Goal: Task Accomplishment & Management: Manage account settings

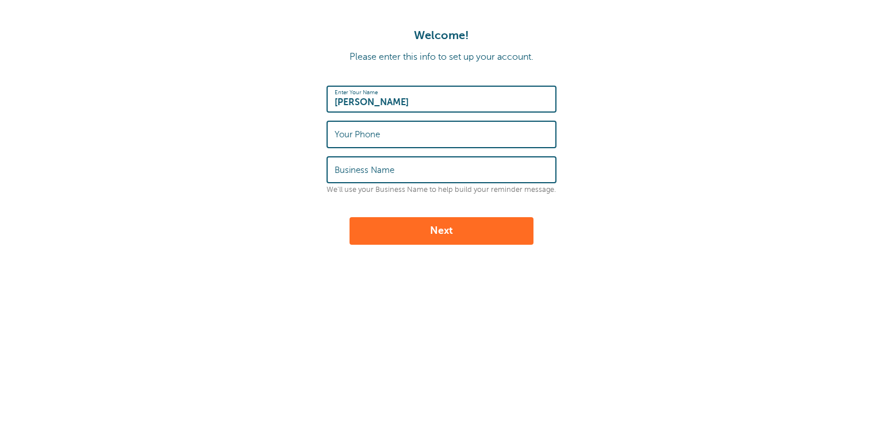
type input "[PERSON_NAME]"
click at [404, 132] on input "Your Phone" at bounding box center [442, 134] width 214 height 25
paste input "447897016930"
type input "447897016930"
click at [403, 163] on input "Business Name" at bounding box center [442, 170] width 214 height 25
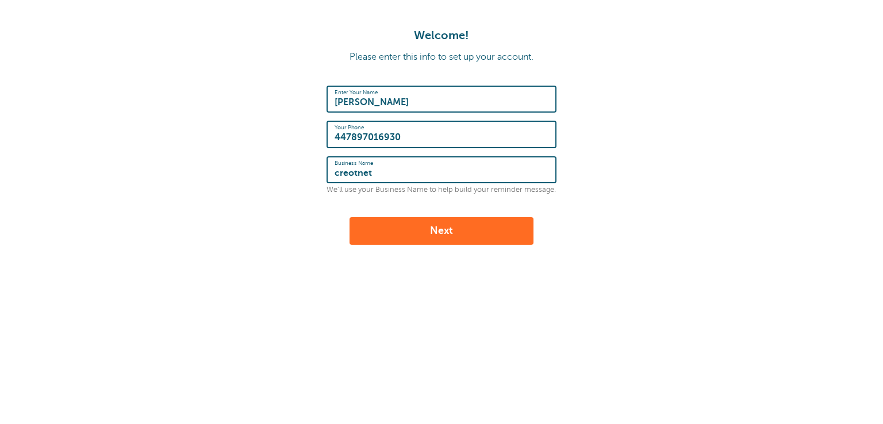
type input "creotnet"
click at [423, 233] on button "Next" at bounding box center [442, 231] width 184 height 28
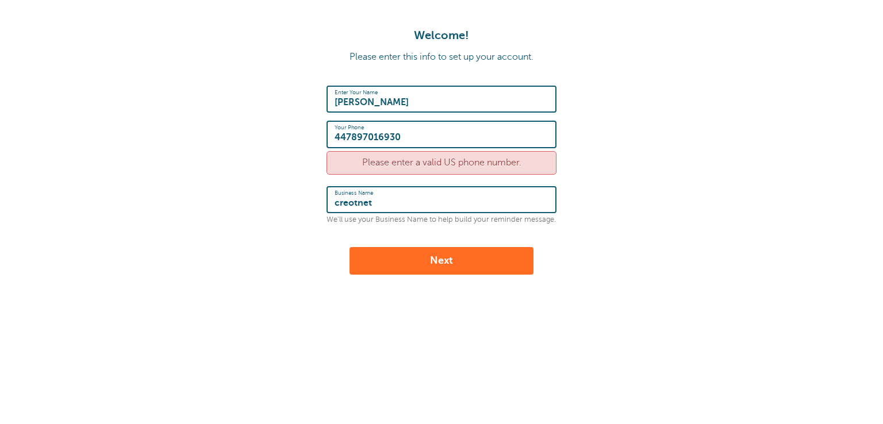
click at [422, 136] on input "447897016930" at bounding box center [442, 134] width 214 height 25
paste input "18723168975"
type input "18723168975"
click at [276, 180] on form "Enter Your Name Michal Derbin Your Phone 18723168975 Please enter a valid US ph…" at bounding box center [442, 180] width 860 height 189
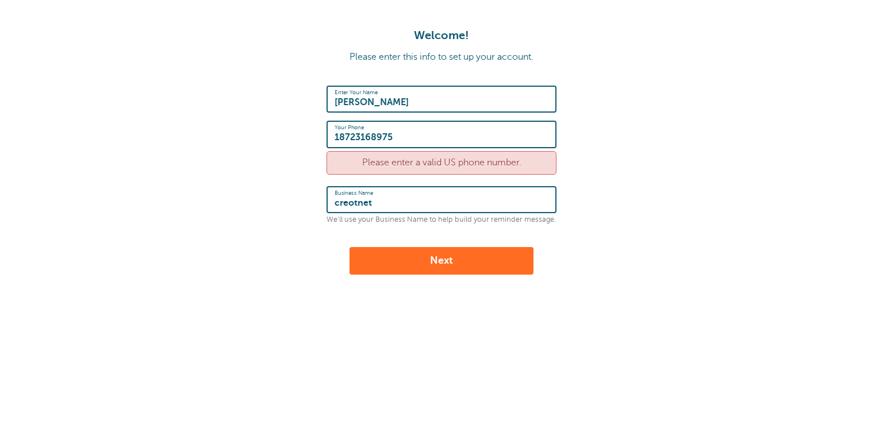
click at [442, 262] on button "Next" at bounding box center [442, 261] width 184 height 28
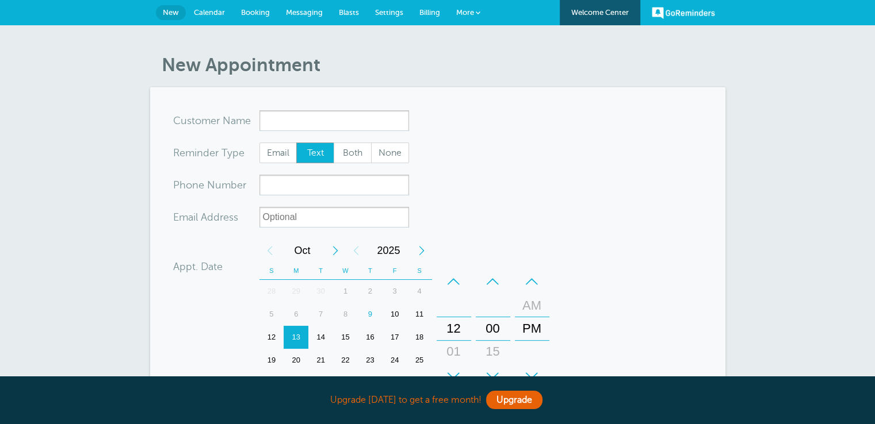
click at [328, 120] on input "x-no-autofill" at bounding box center [334, 120] width 150 height 21
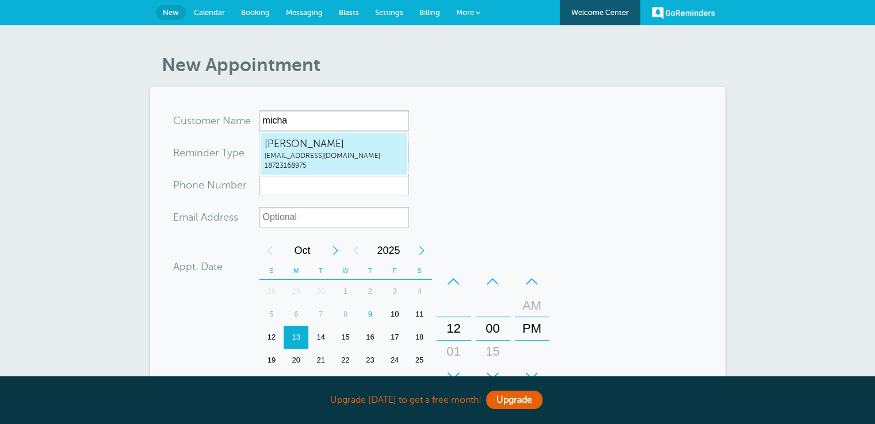
click at [337, 145] on span "Michal Derbin" at bounding box center [334, 144] width 138 height 14
type input "MichalDerbinefefrer2e3@io.parsio.io18723168975"
type input "Michal Derbin"
type input "18723168975"
type input "efefrer2e3@io.parsio.io"
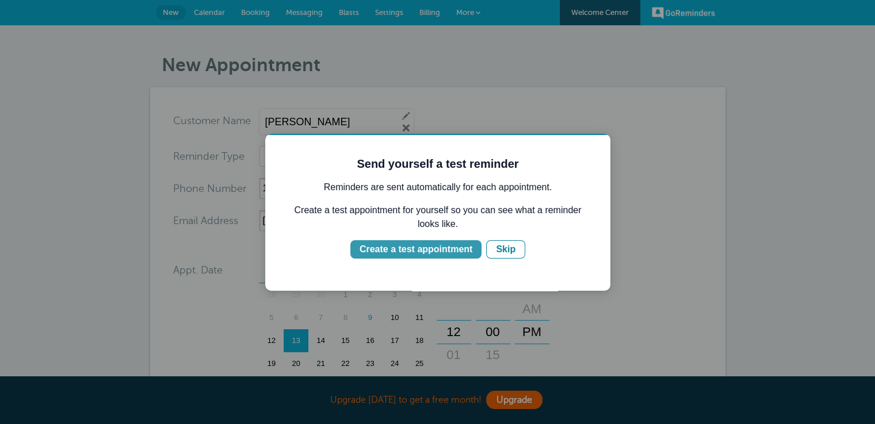
click at [454, 249] on div "Create a test appointment" at bounding box center [415, 250] width 113 height 14
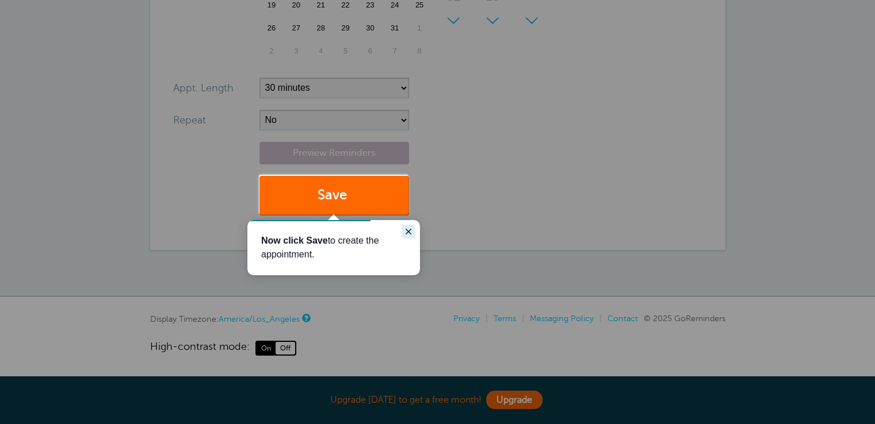
click at [404, 233] on icon "Close guide" at bounding box center [408, 231] width 9 height 9
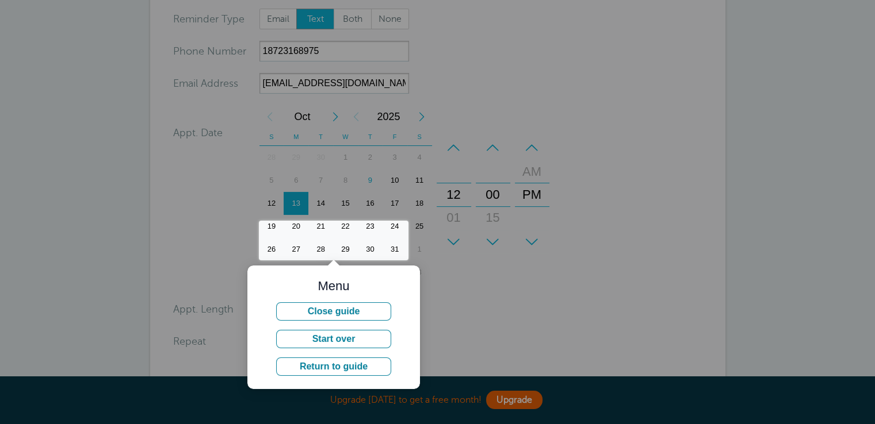
scroll to position [129, 0]
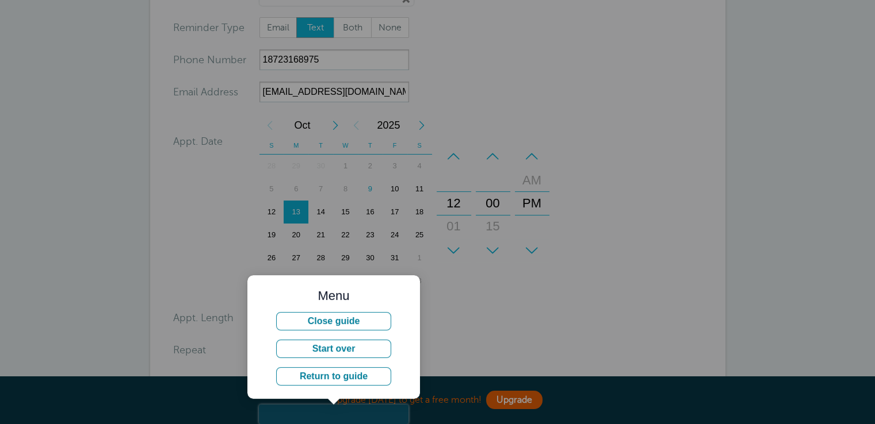
drag, startPoint x: 534, startPoint y: 330, endPoint x: 426, endPoint y: 335, distance: 107.6
click at [533, 330] on div at bounding box center [641, 222] width 466 height 444
click at [334, 403] on div at bounding box center [204, 202] width 408 height 405
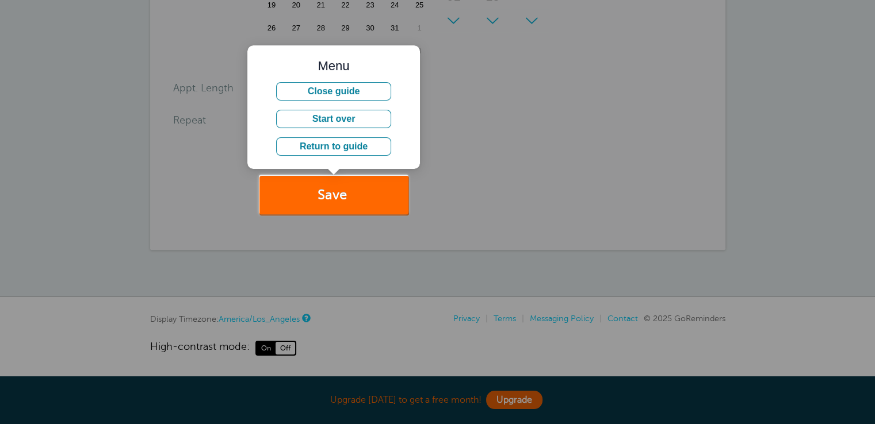
click at [328, 214] on div at bounding box center [567, 319] width 616 height 210
click at [328, 201] on button "Save" at bounding box center [334, 196] width 150 height 40
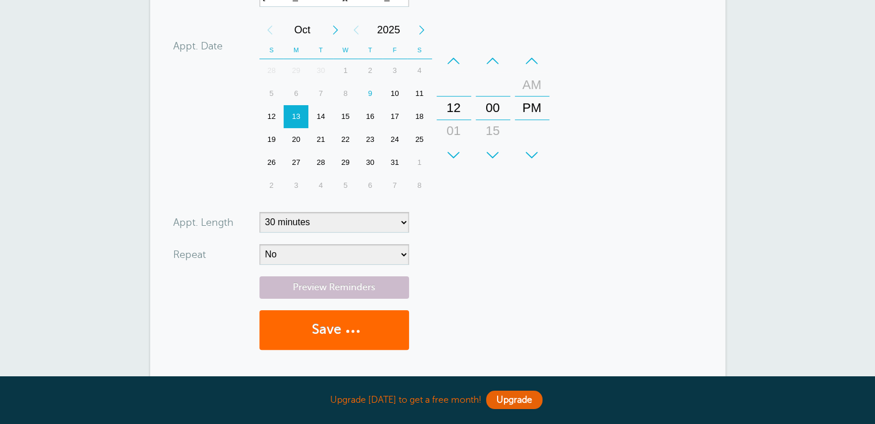
scroll to position [14, 0]
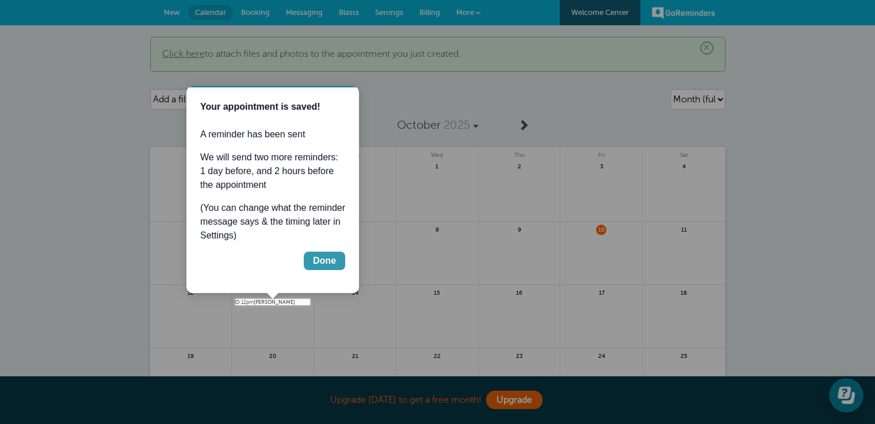
click at [321, 264] on div "Done" at bounding box center [324, 261] width 23 height 14
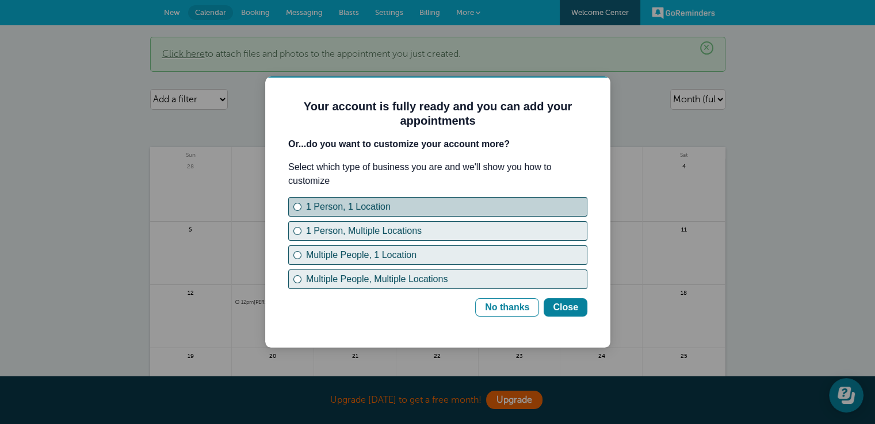
click at [393, 214] on button "1 Person, 1 Location" at bounding box center [437, 207] width 299 height 20
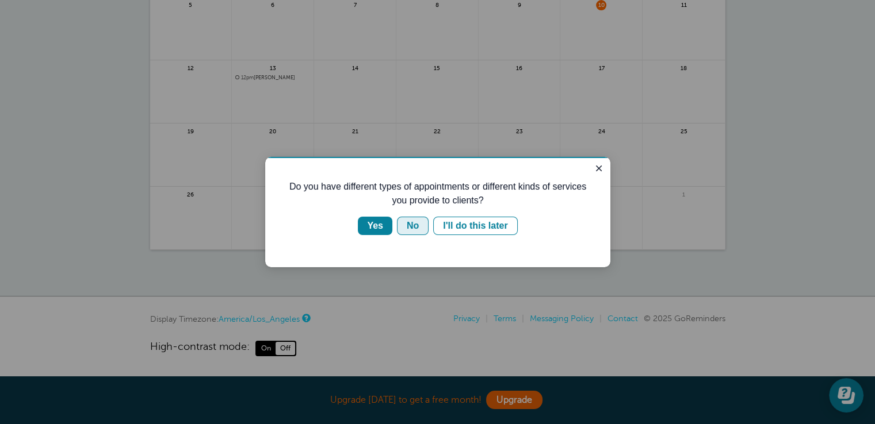
click at [404, 223] on button "No" at bounding box center [413, 226] width 32 height 18
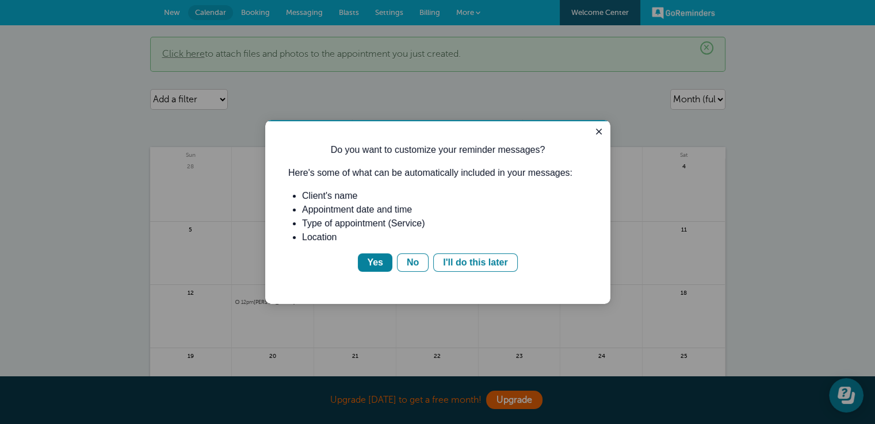
click at [456, 273] on div "Do you want to customize your reminder messages? Here's some of what can be aut…" at bounding box center [437, 212] width 345 height 184
click at [455, 265] on div "I'll do this later" at bounding box center [475, 263] width 64 height 14
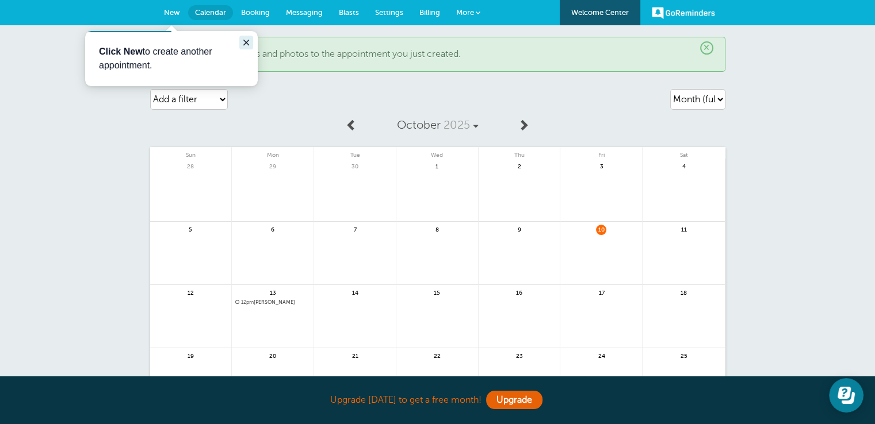
click at [248, 43] on icon "Close guide" at bounding box center [246, 42] width 9 height 9
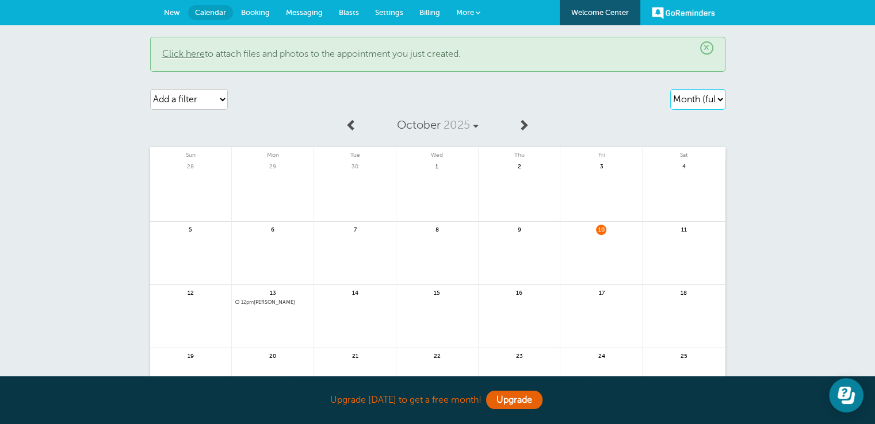
click at [708, 98] on select "Agenda Day Week Month (full view) Month (condensed)" at bounding box center [697, 99] width 55 height 21
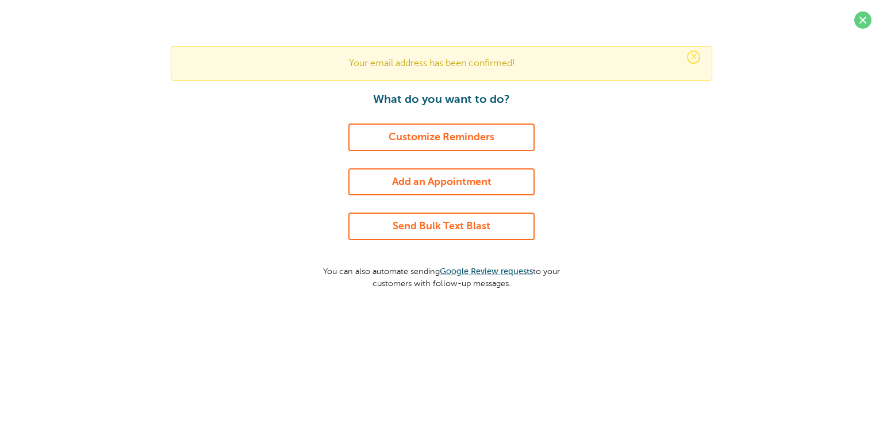
click at [443, 233] on link "Send Bulk Text Blast" at bounding box center [441, 227] width 186 height 28
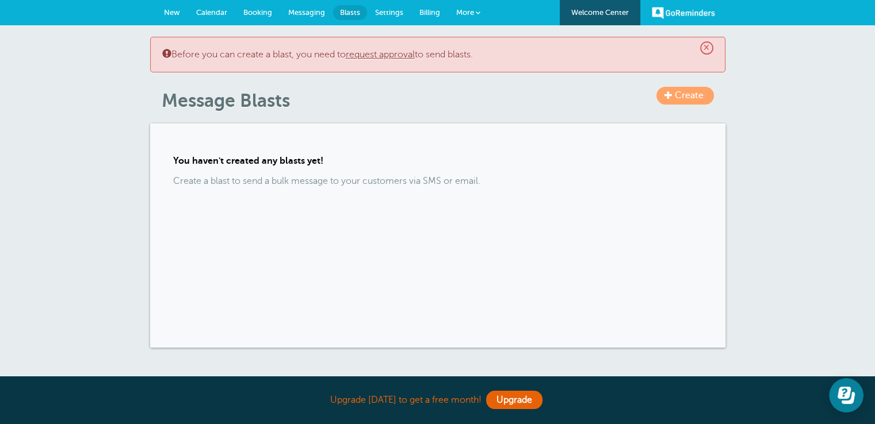
click at [710, 46] on span "×" at bounding box center [706, 47] width 13 height 13
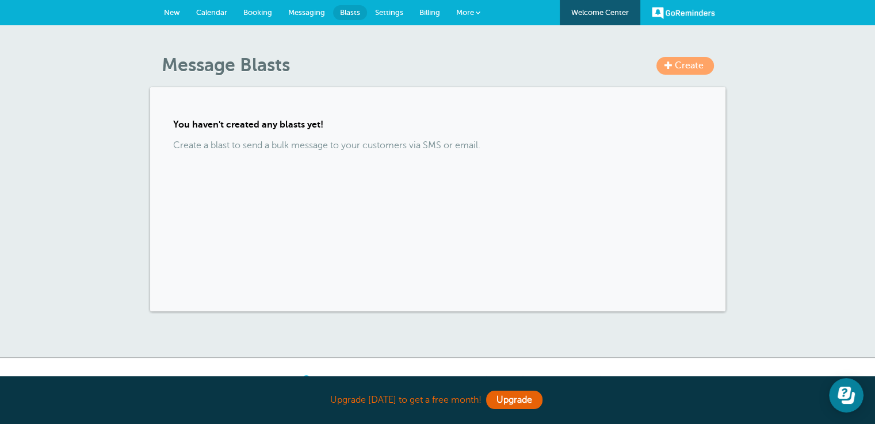
click at [691, 68] on span "Create" at bounding box center [689, 65] width 29 height 10
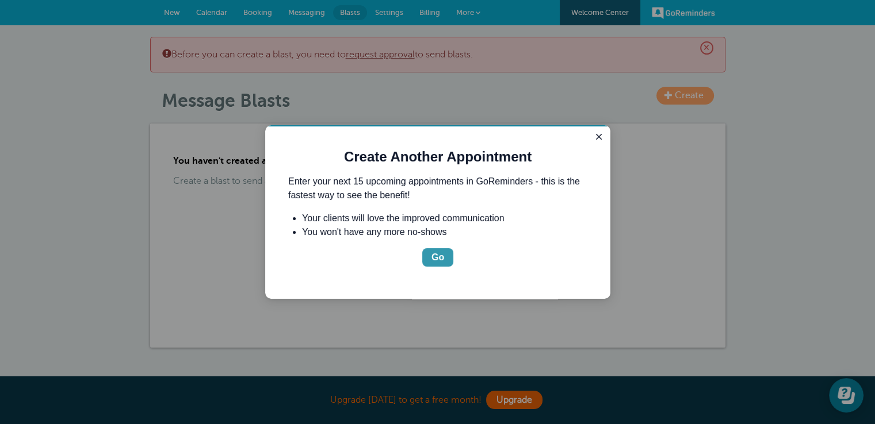
click at [438, 251] on div "Go" at bounding box center [437, 258] width 13 height 14
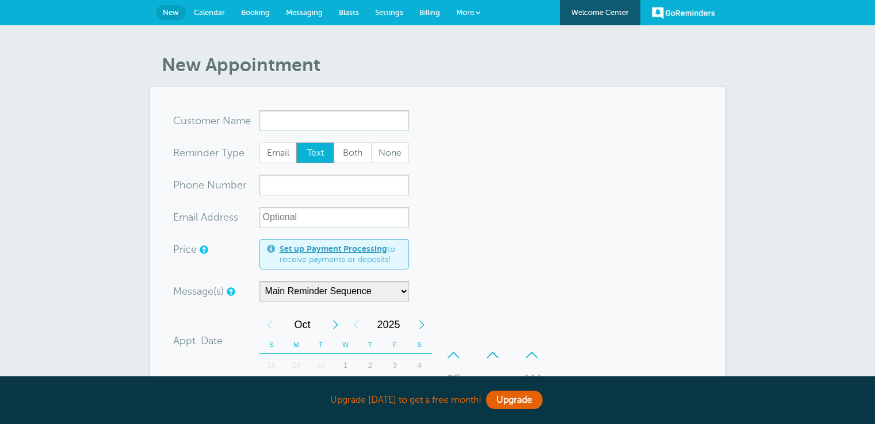
click at [288, 122] on input "x-no-autofill" at bounding box center [334, 120] width 150 height 21
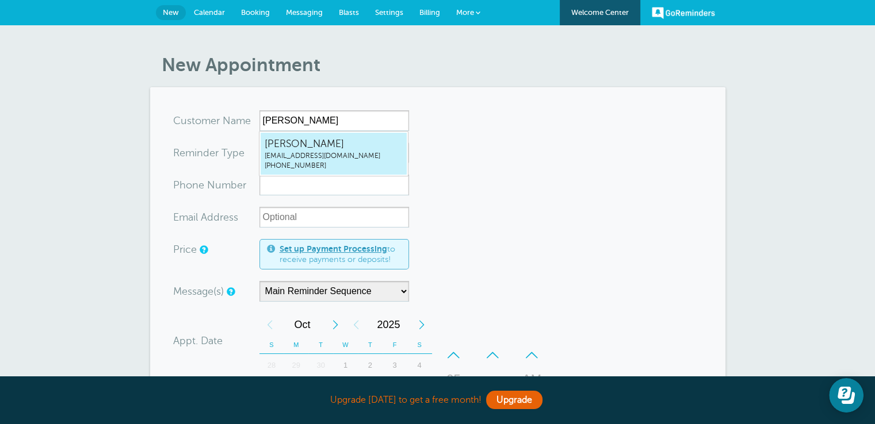
click at [351, 151] on span "efefrer2e3@io.parsio.io" at bounding box center [334, 156] width 138 height 10
type input "MichalDerbinefefrer2e3@io.parsio.io8723168975"
type input "[PERSON_NAME]"
type input "(872) 316-8975"
type input "efefrer2e3@io.parsio.io"
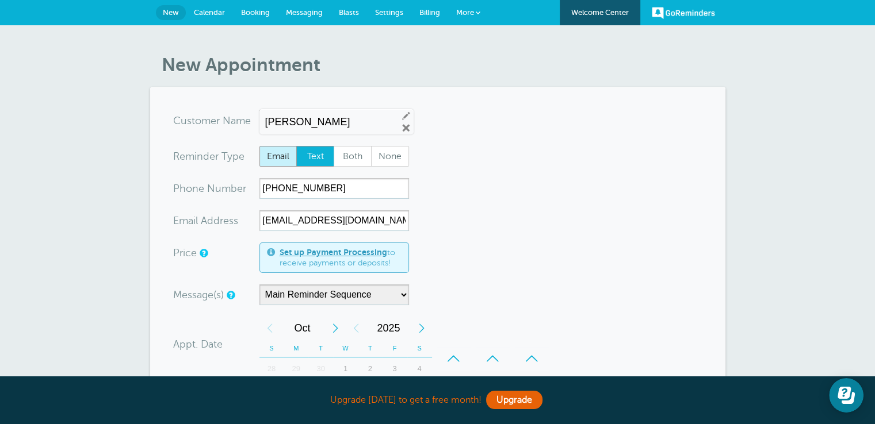
click at [273, 161] on span "Email" at bounding box center [278, 157] width 37 height 20
click at [259, 146] on input "Email" at bounding box center [259, 145] width 1 height 1
radio input "true"
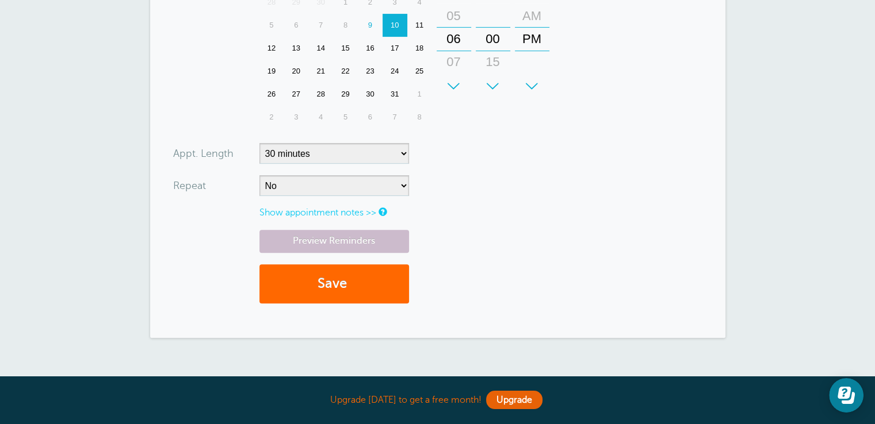
scroll to position [403, 0]
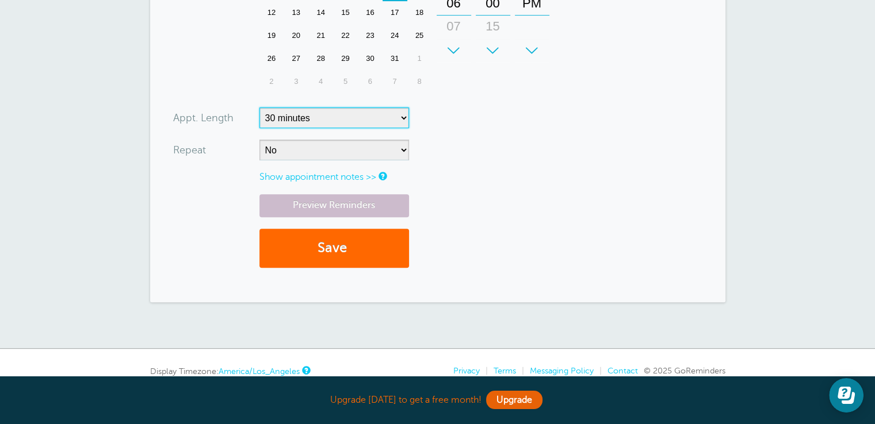
click at [324, 122] on select "5 minutes 10 minutes 15 minutes 20 minutes 25 minutes 30 minutes 35 minutes 40 …" at bounding box center [334, 118] width 150 height 21
select select "5"
click at [259, 108] on select "5 minutes 10 minutes 15 minutes 20 minutes 25 minutes 30 minutes 35 minutes 40 …" at bounding box center [334, 118] width 150 height 21
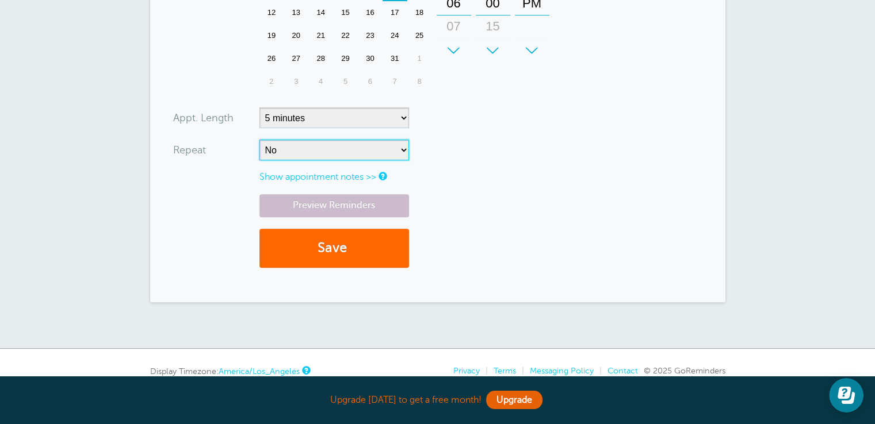
click at [320, 154] on select "No Daily Weekly Every 2 weeks Every 3 weeks Every 4 weeks Monthly Every 5 weeks…" at bounding box center [334, 150] width 150 height 21
select select "RRULE:FREQ=DAILY"
click at [259, 140] on select "No Daily Weekly Every 2 weeks Every 3 weeks Every 4 weeks Monthly Every 5 weeks…" at bounding box center [334, 150] width 150 height 21
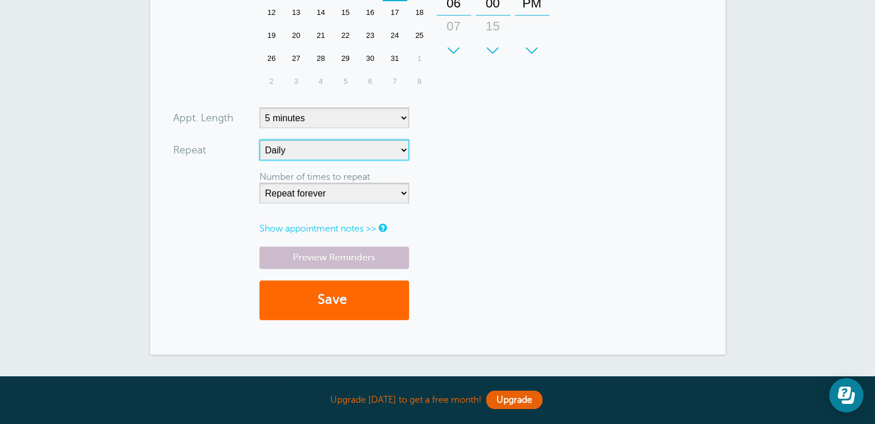
click at [312, 144] on select "No Daily Weekly Every 2 weeks Every 3 weeks Every 4 weeks Monthly Every 5 weeks…" at bounding box center [334, 150] width 150 height 21
click at [312, 146] on select "No Daily Weekly Every 2 weeks Every 3 weeks Every 4 weeks Monthly Every 5 weeks…" at bounding box center [334, 150] width 150 height 21
click at [316, 155] on select "No Daily Weekly Every 2 weeks Every 3 weeks Every 4 weeks Monthly Every 5 weeks…" at bounding box center [334, 150] width 150 height 21
select select
click at [259, 140] on select "No Daily Weekly Every 2 weeks Every 3 weeks Every 4 weeks Monthly Every 5 weeks…" at bounding box center [334, 150] width 150 height 21
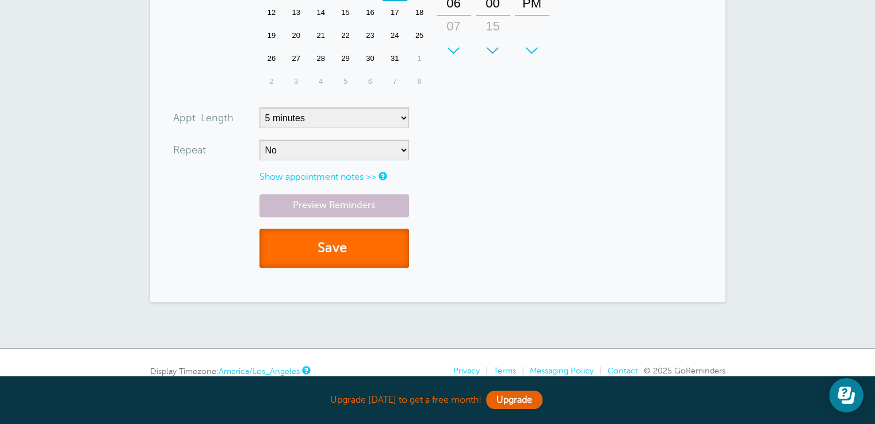
click at [322, 256] on button "Save" at bounding box center [334, 249] width 150 height 40
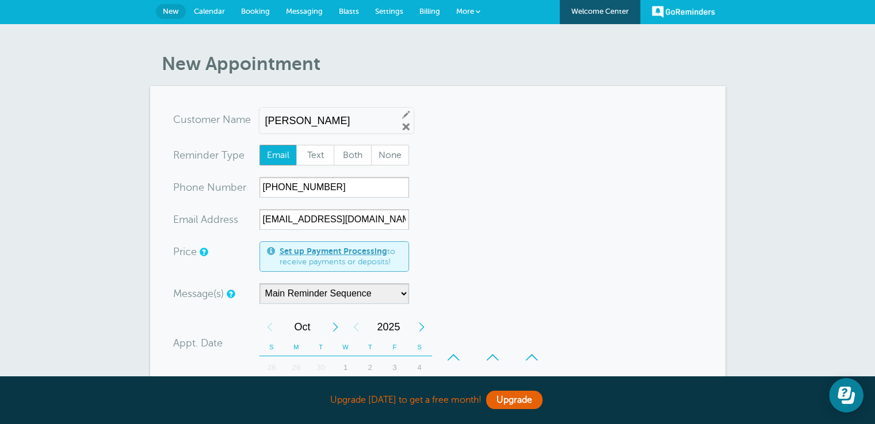
scroll to position [0, 0]
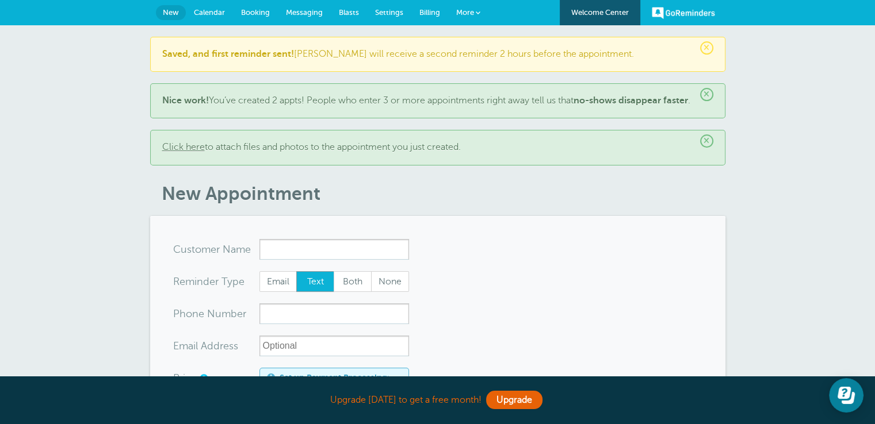
click at [708, 44] on span "×" at bounding box center [706, 47] width 13 height 13
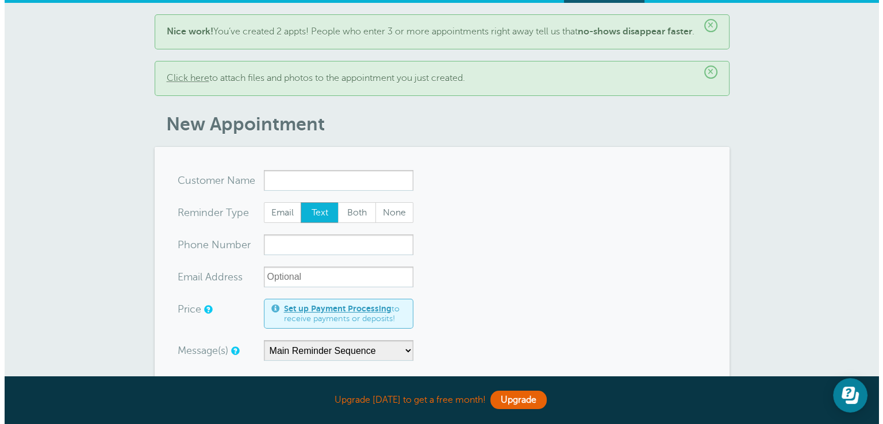
scroll to position [11, 0]
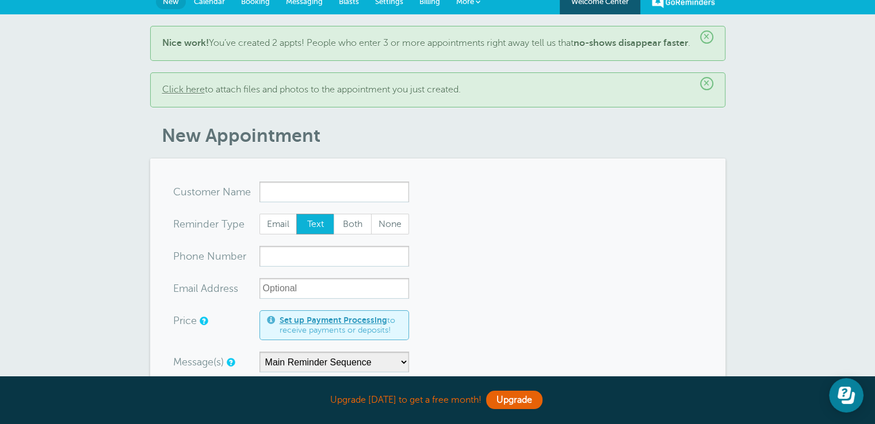
click at [197, 95] on link "Click here" at bounding box center [183, 90] width 43 height 10
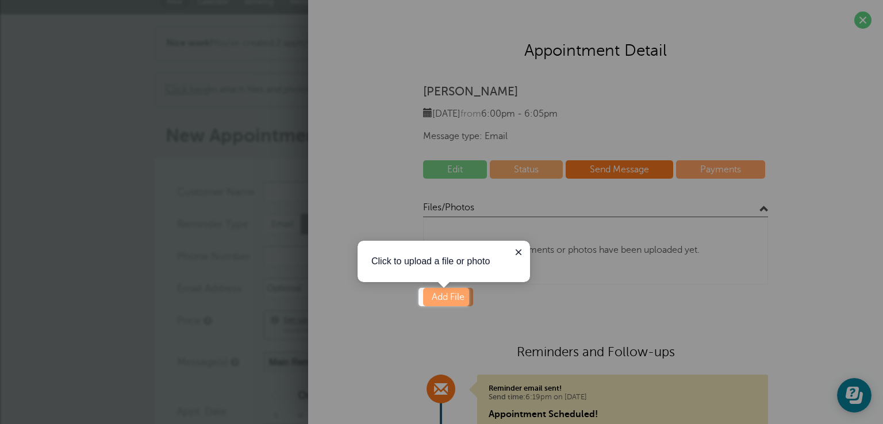
scroll to position [0, 0]
click at [515, 254] on icon "Close guide" at bounding box center [518, 252] width 9 height 9
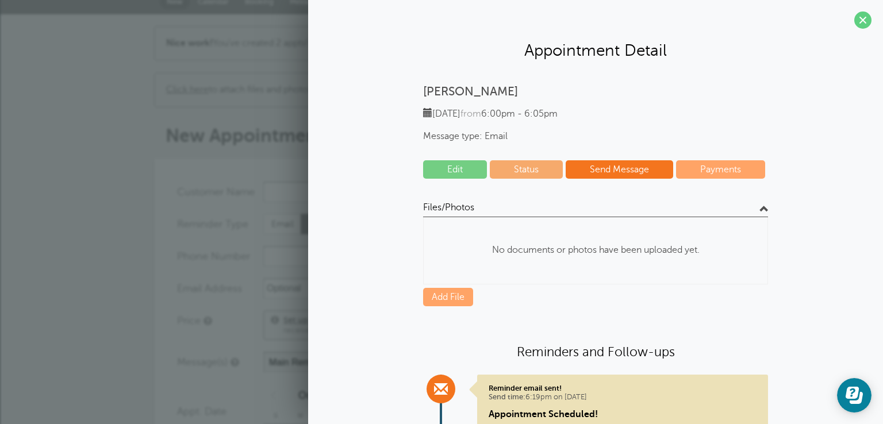
click at [627, 168] on link "Send Message" at bounding box center [620, 169] width 108 height 18
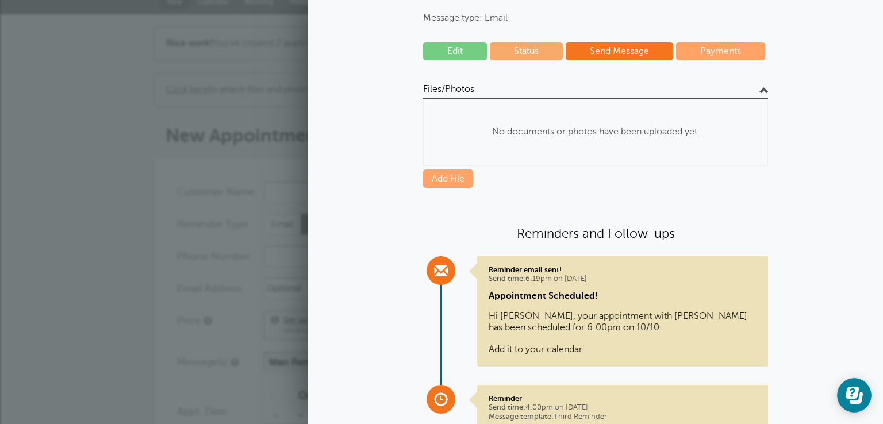
scroll to position [163, 0]
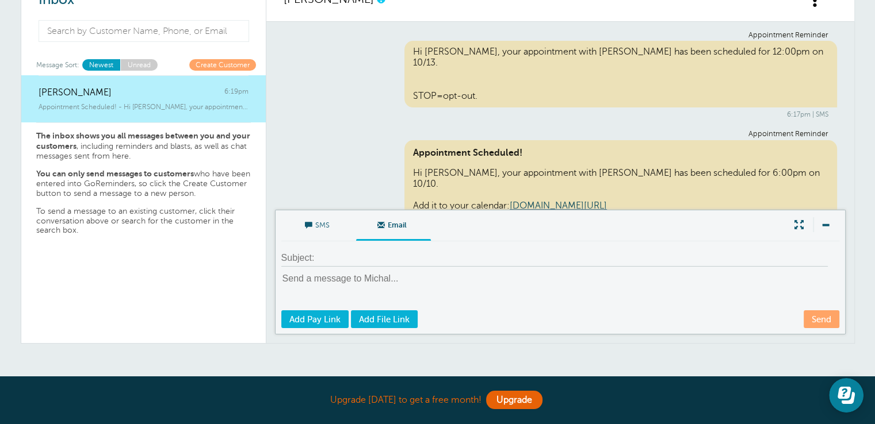
scroll to position [115, 0]
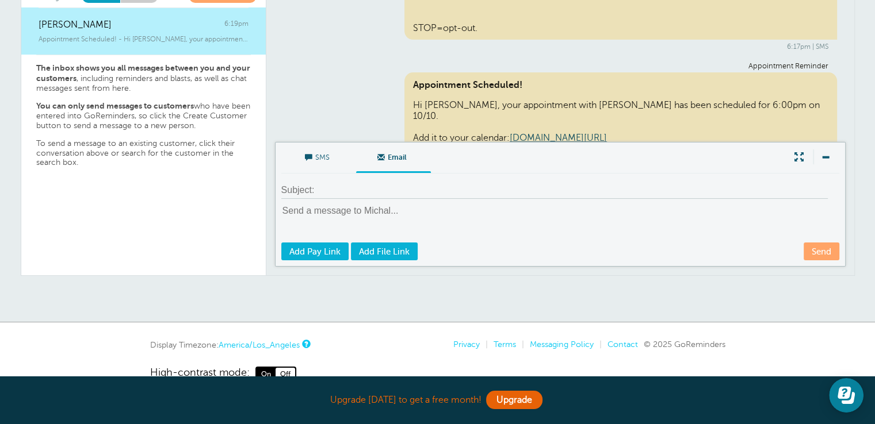
click at [825, 256] on link "Send" at bounding box center [821, 252] width 36 height 18
click at [435, 202] on div "SMS Email Write Message Send Add Pay Link Add File Link" at bounding box center [560, 204] width 570 height 125
click at [355, 221] on textarea at bounding box center [561, 223] width 560 height 37
type textarea "sssssssssssssssssssssssssssssssssssssssssssss"
click at [829, 250] on link "Send" at bounding box center [821, 252] width 36 height 18
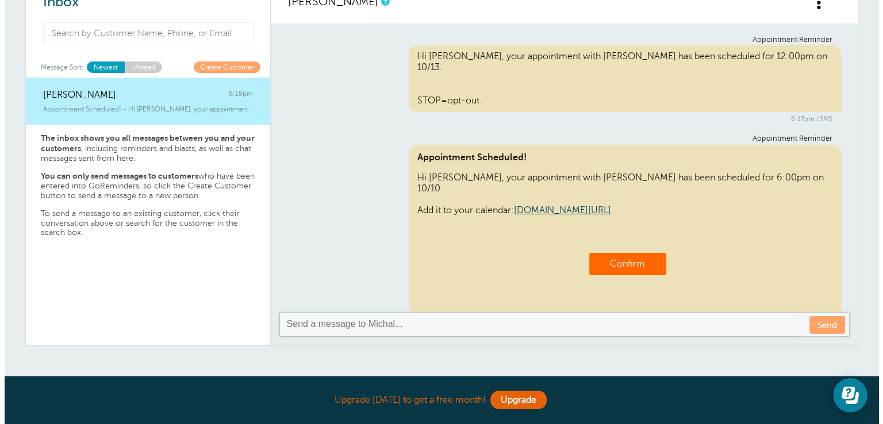
scroll to position [0, 0]
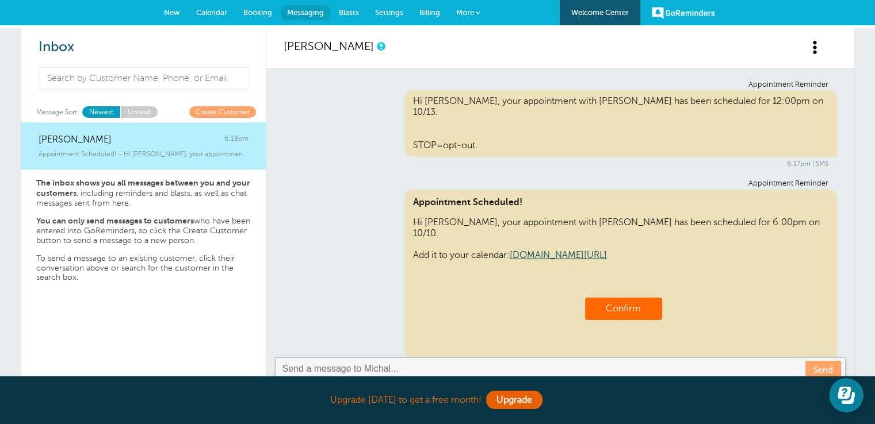
click at [470, 14] on span "More" at bounding box center [465, 12] width 18 height 9
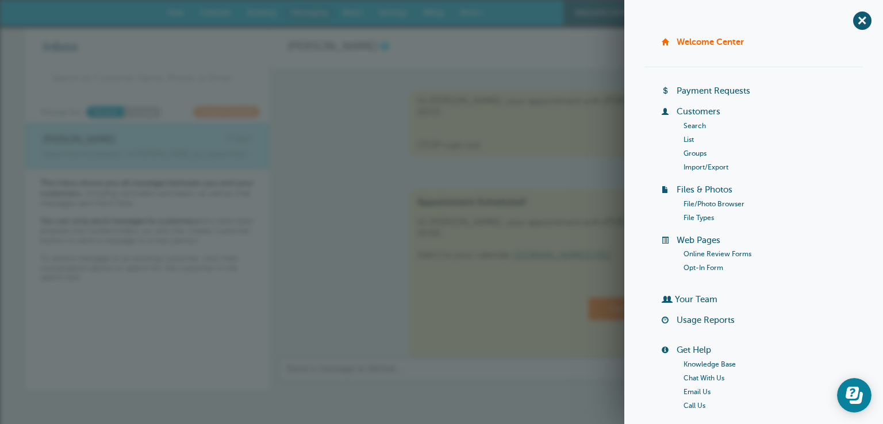
click at [690, 110] on link "Customers" at bounding box center [699, 111] width 44 height 9
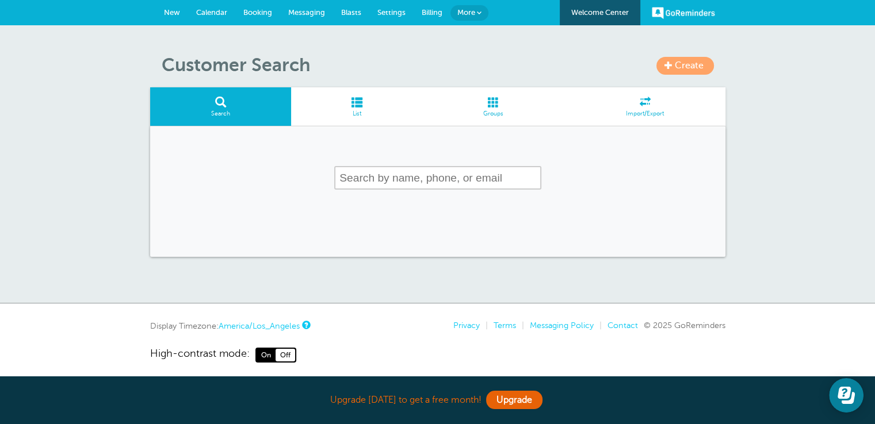
click at [643, 111] on span "Import/Export" at bounding box center [644, 113] width 149 height 7
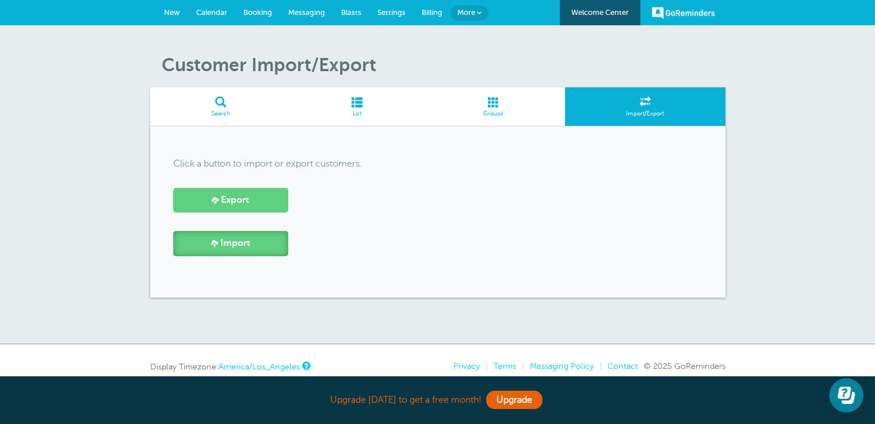
click at [251, 246] on link "Import" at bounding box center [230, 243] width 115 height 25
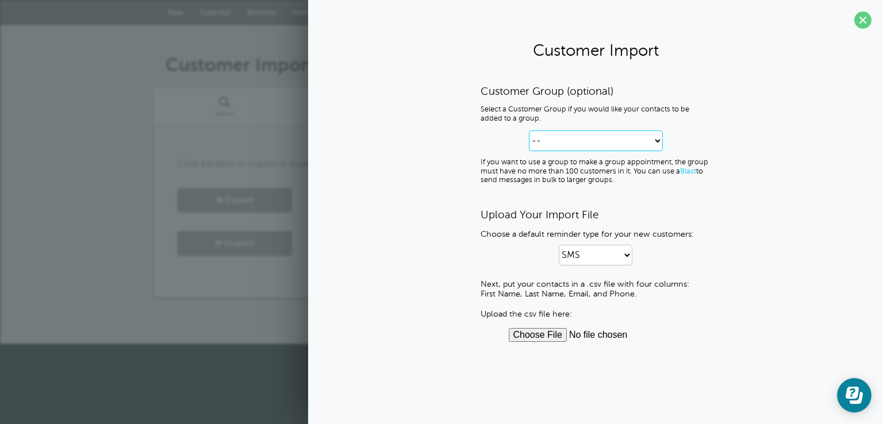
click at [565, 140] on select "-- Create new Customer Group" at bounding box center [596, 141] width 134 height 21
select select "--create-new-group--"
click at [529, 131] on select "-- Create new Customer Group" at bounding box center [596, 141] width 134 height 21
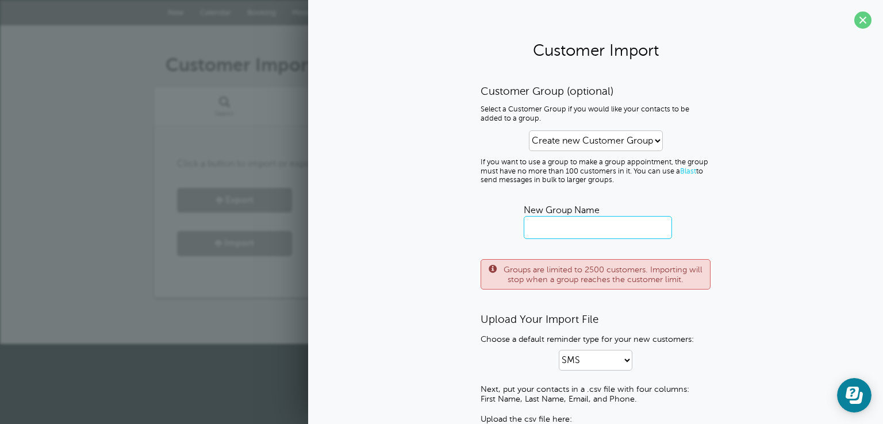
click at [573, 221] on input "text" at bounding box center [598, 227] width 148 height 23
type input "nichal"
click at [601, 306] on div "Customer Group (optional) Select a Customer Group if you would like your contac…" at bounding box center [596, 266] width 230 height 363
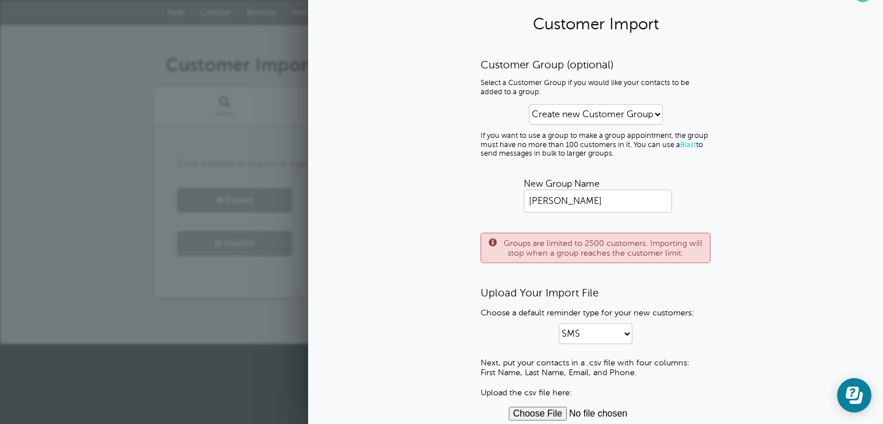
scroll to position [40, 0]
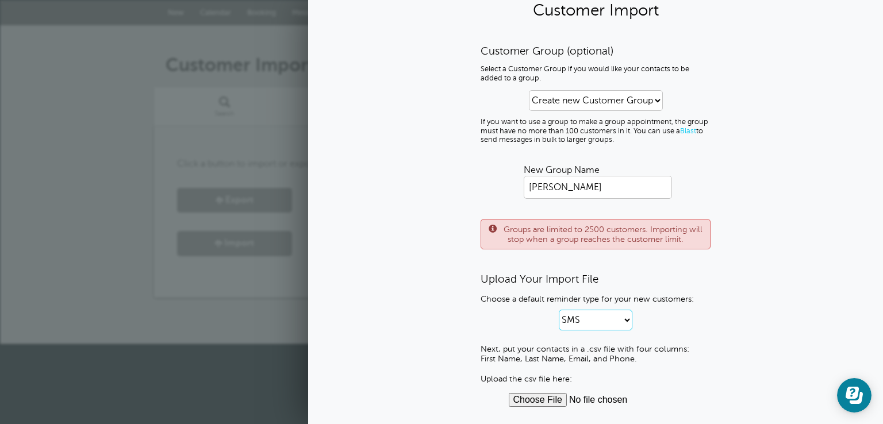
click at [601, 321] on select "SMS Email SMS and Email" at bounding box center [596, 320] width 74 height 21
select select "0"
click at [559, 310] on select "SMS Email SMS and Email" at bounding box center [596, 320] width 74 height 21
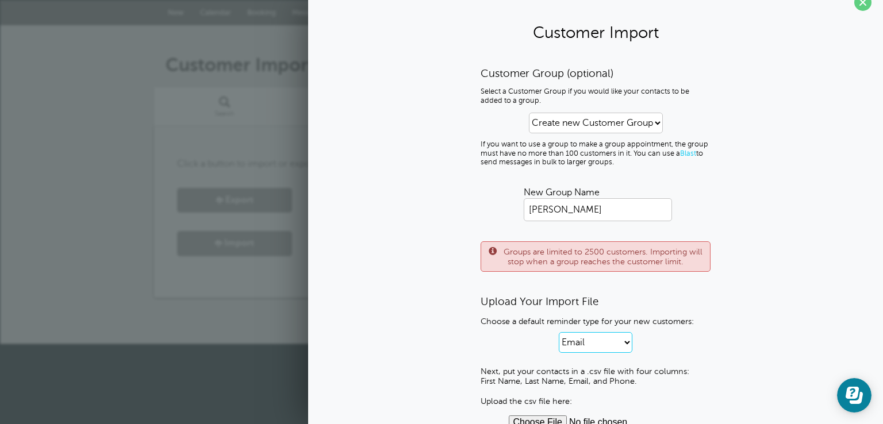
scroll to position [0, 0]
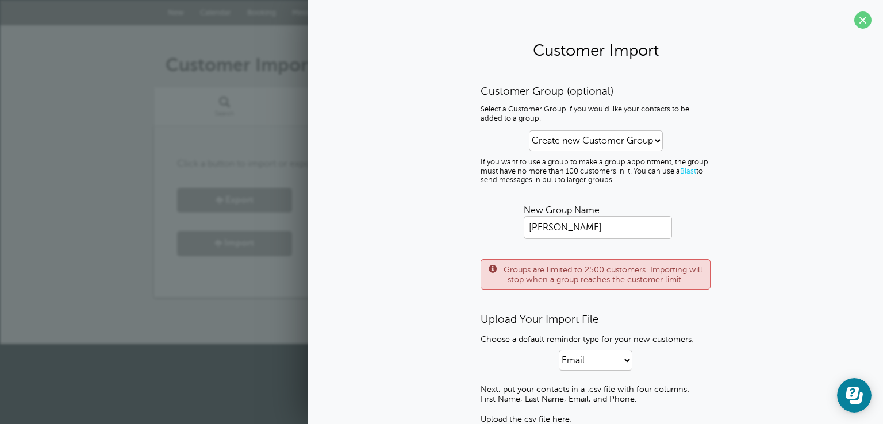
click at [683, 171] on link "Blast" at bounding box center [688, 171] width 16 height 8
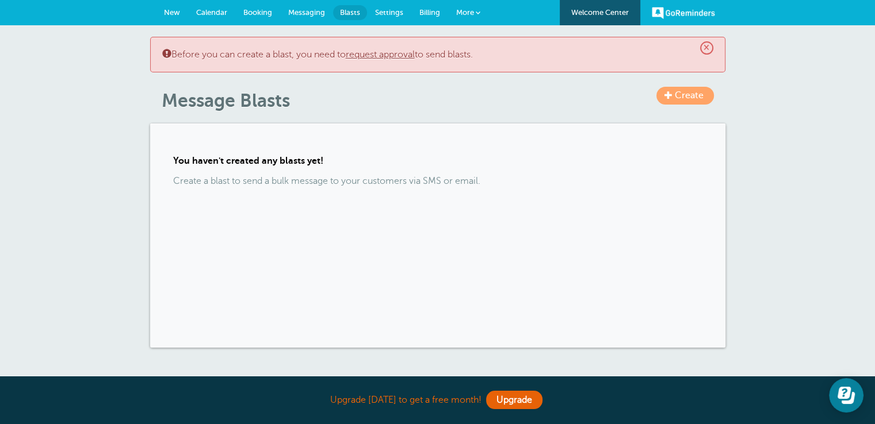
click at [169, 6] on link "New" at bounding box center [172, 12] width 32 height 25
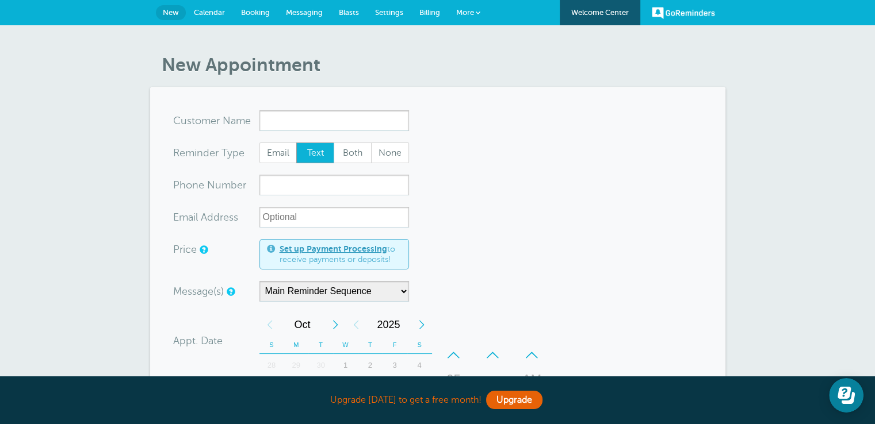
click at [465, 14] on span "More" at bounding box center [465, 12] width 18 height 9
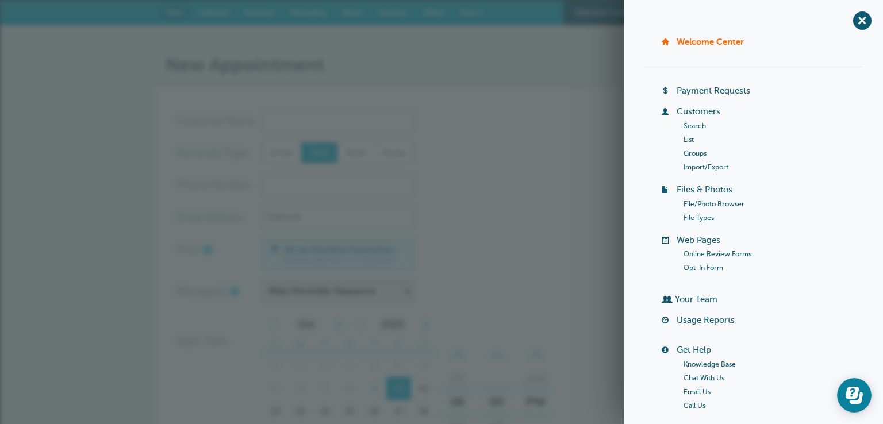
click at [685, 137] on link "List" at bounding box center [689, 140] width 10 height 8
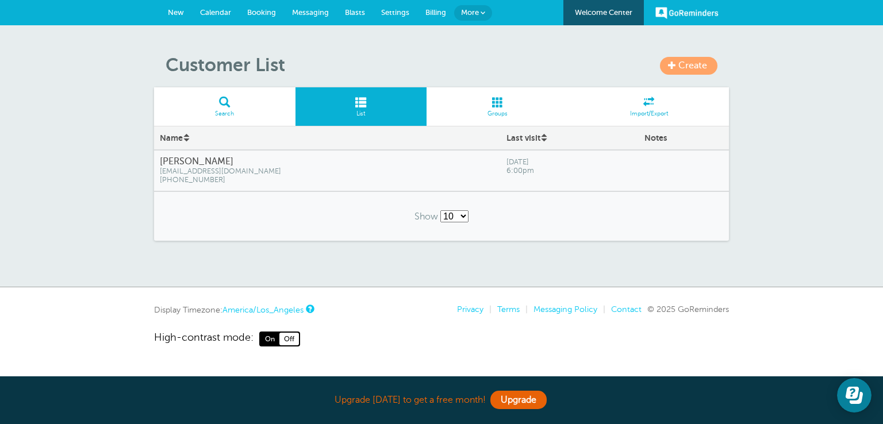
click at [685, 70] on span "Create" at bounding box center [693, 65] width 29 height 10
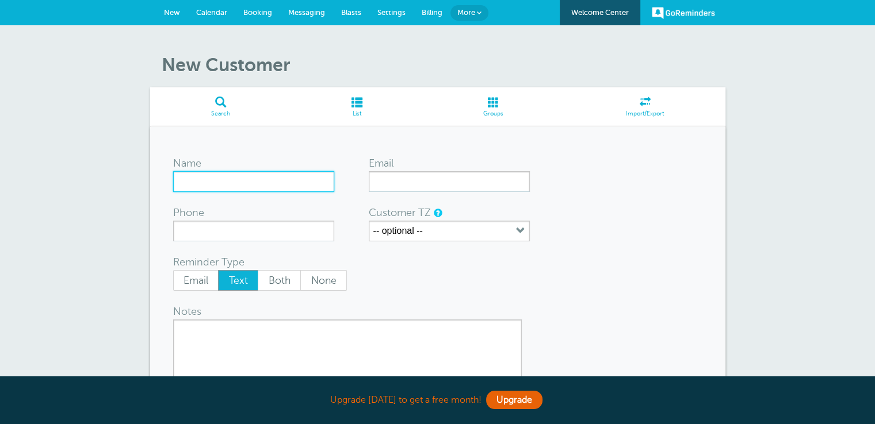
click at [242, 182] on input "Name" at bounding box center [253, 181] width 161 height 21
type input "oegbe"
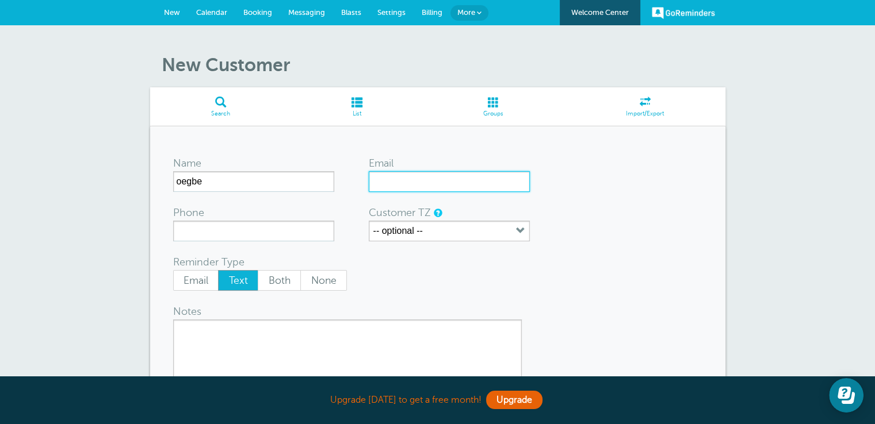
click at [411, 182] on input "Email" at bounding box center [449, 181] width 161 height 21
paste input "[EMAIL_ADDRESS][DOMAIN_NAME]"
type input "[EMAIL_ADDRESS][DOMAIN_NAME]"
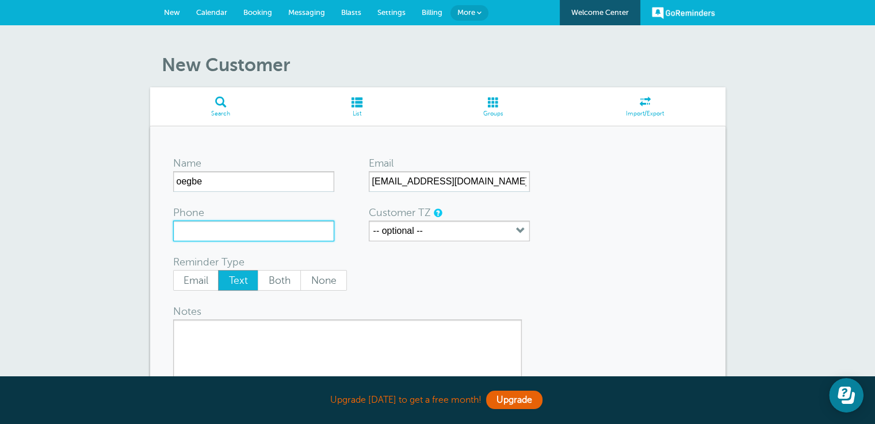
click at [297, 231] on input "Phone" at bounding box center [253, 231] width 161 height 21
type input "07017133628"
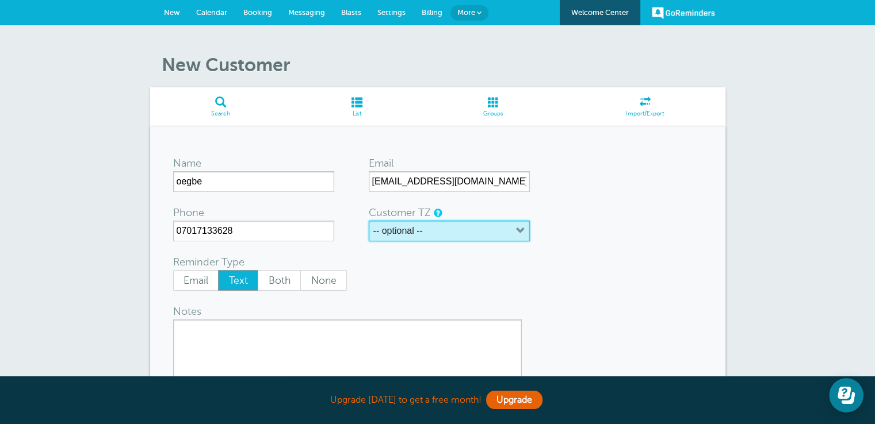
click at [431, 225] on button "-- optional --" at bounding box center [449, 231] width 161 height 21
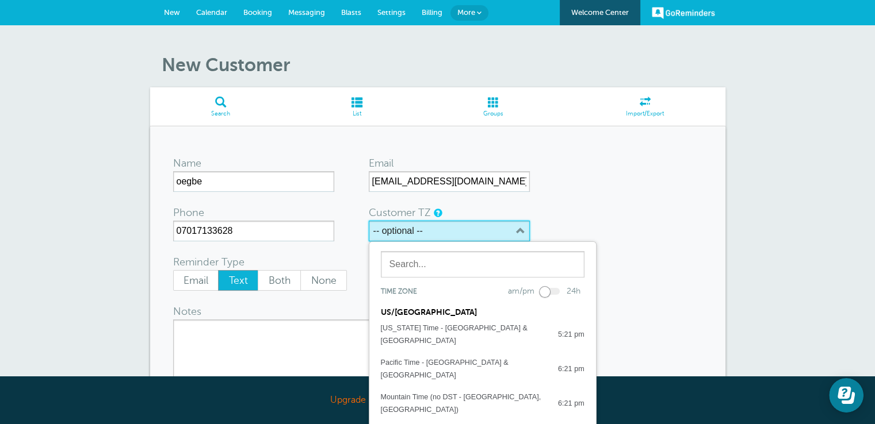
click at [431, 229] on button "-- optional --" at bounding box center [449, 231] width 161 height 21
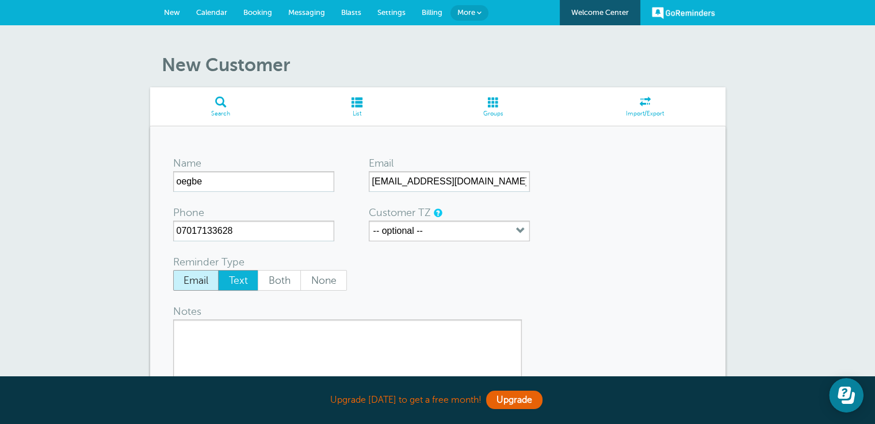
click at [205, 287] on span "Email" at bounding box center [196, 281] width 45 height 20
click at [173, 270] on input "Email" at bounding box center [173, 270] width 1 height 1
radio input "true"
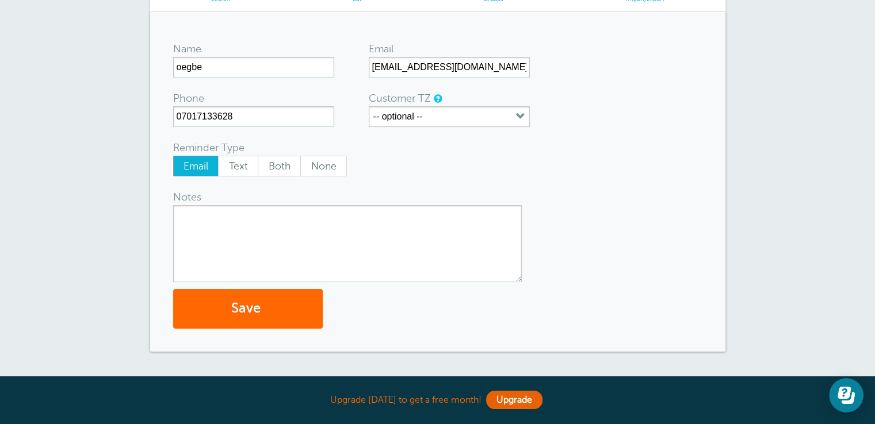
scroll to position [115, 0]
click at [241, 224] on textarea "Notes" at bounding box center [347, 243] width 348 height 77
click at [253, 321] on button "Save" at bounding box center [248, 309] width 150 height 40
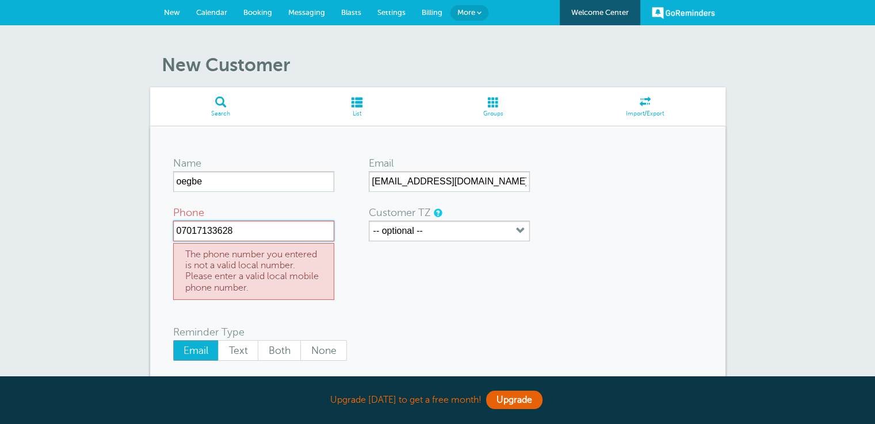
click at [285, 233] on input "07017133628" at bounding box center [253, 231] width 161 height 21
click at [267, 237] on input "Phone" at bounding box center [253, 231] width 161 height 21
paste input "18723168975"
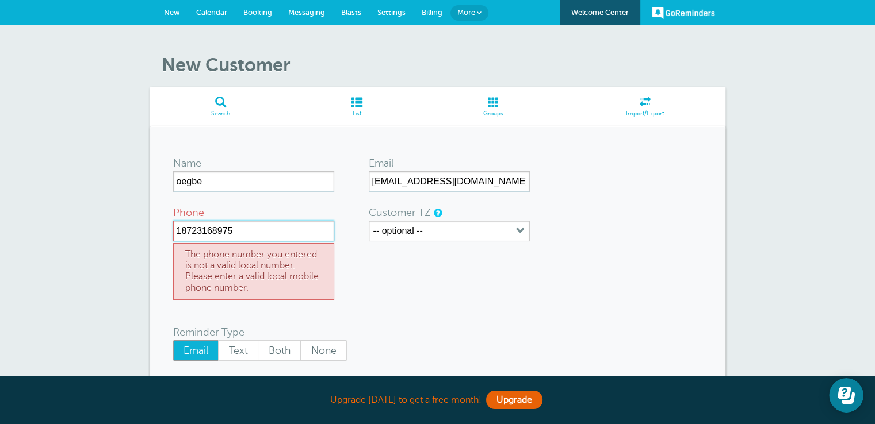
type input "18723168975"
click at [377, 252] on form "Name oegbe Email efefrer2e3@io.parsio.io Phone 18723168975 The phone number you…" at bounding box center [437, 332] width 529 height 364
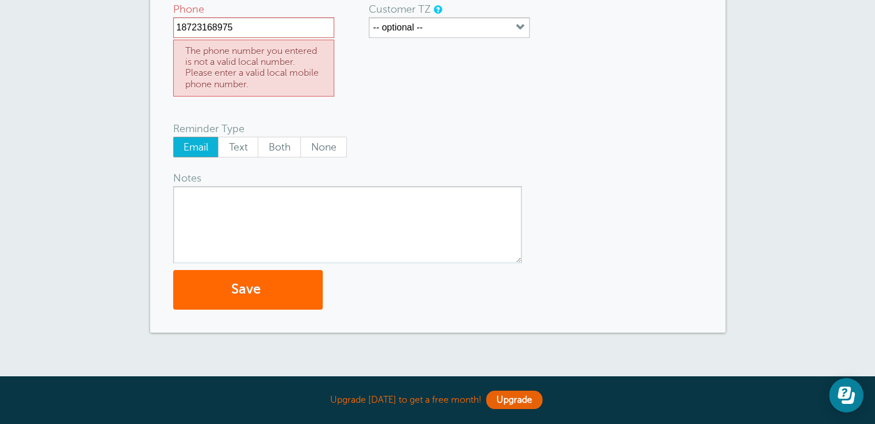
scroll to position [285, 0]
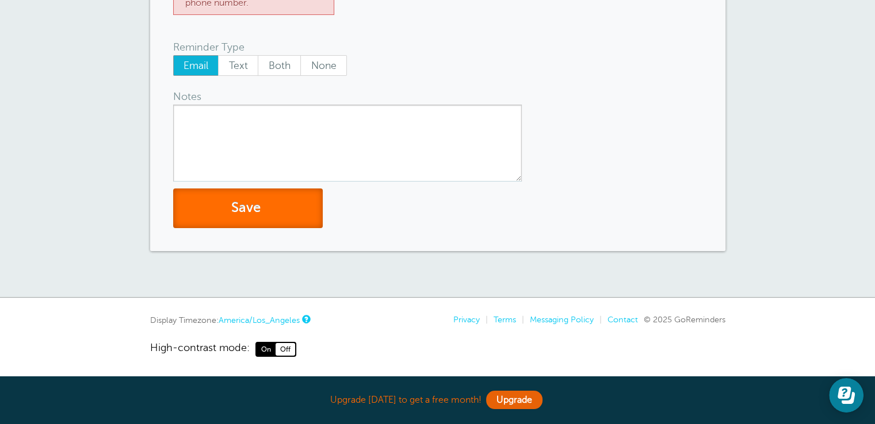
click at [265, 219] on button "Save" at bounding box center [248, 209] width 150 height 40
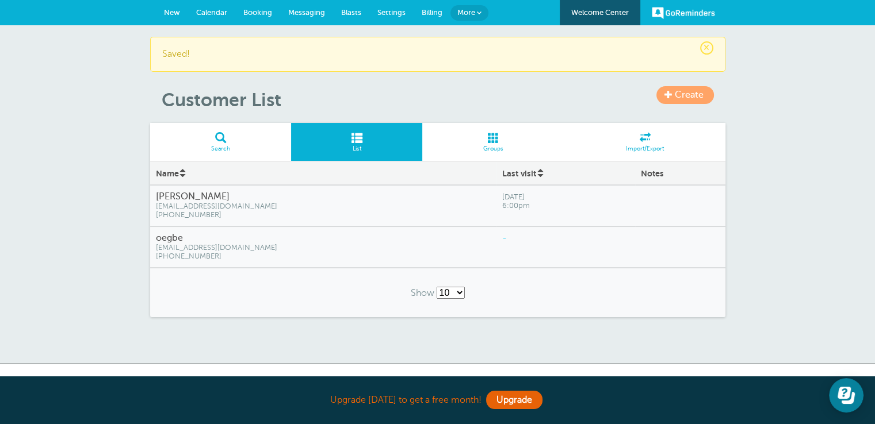
click at [174, 238] on h4 "oegbe" at bounding box center [323, 238] width 335 height 11
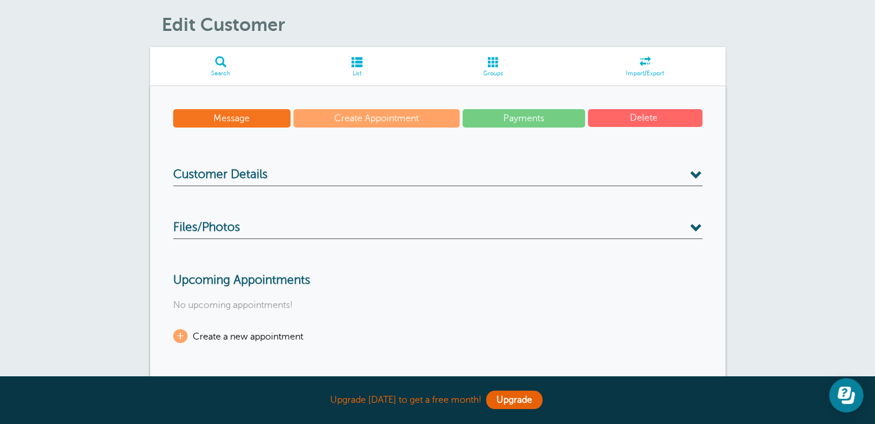
scroll to position [2, 0]
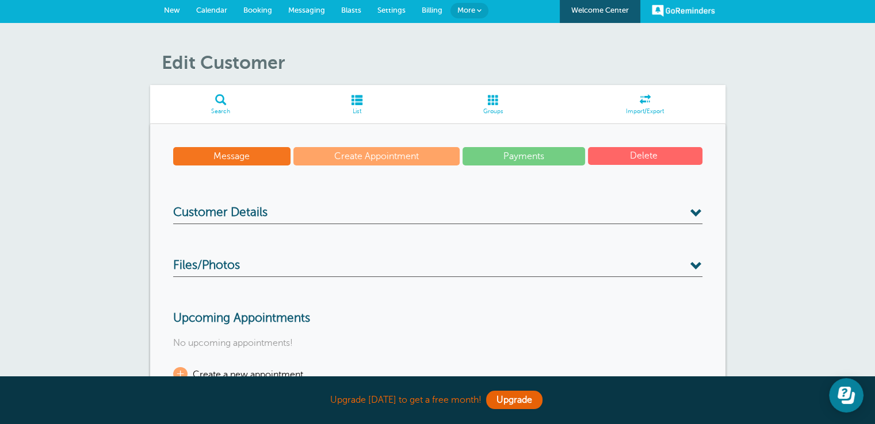
click at [342, 215] on h3 "Customer Details" at bounding box center [437, 215] width 529 height 18
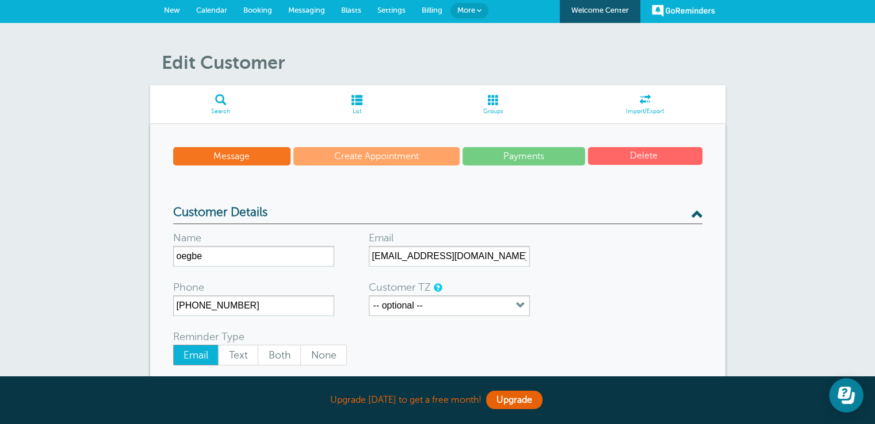
click at [342, 215] on h3 "Customer Details" at bounding box center [437, 215] width 529 height 18
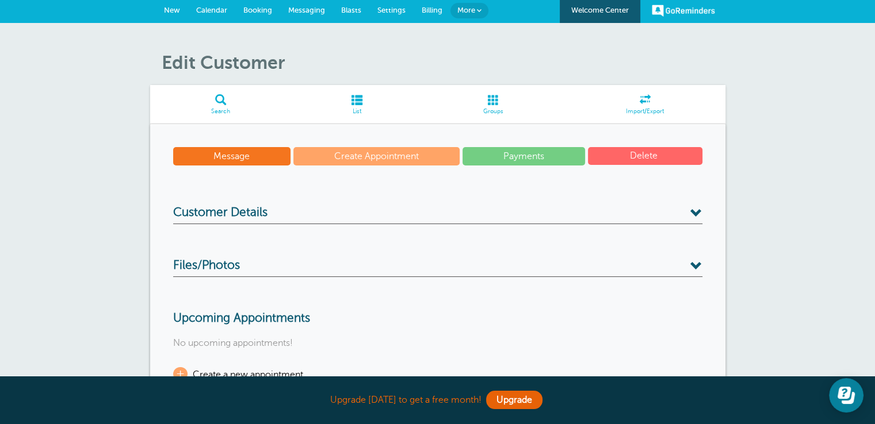
scroll to position [0, 0]
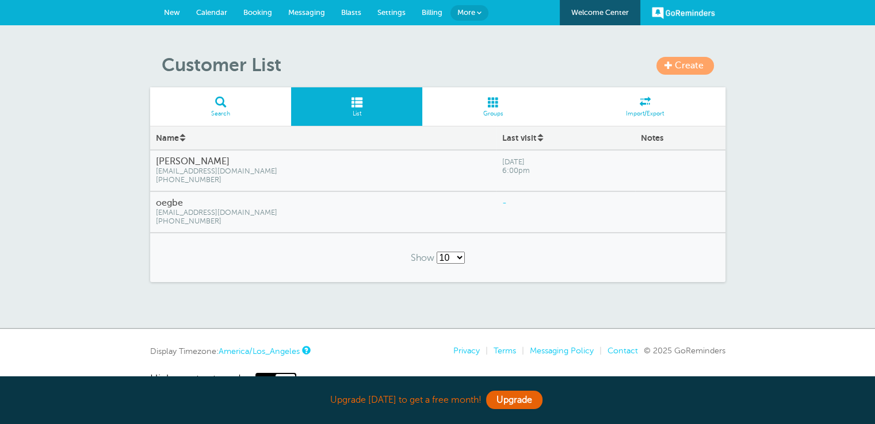
click at [657, 112] on span "Import/Export" at bounding box center [644, 113] width 149 height 7
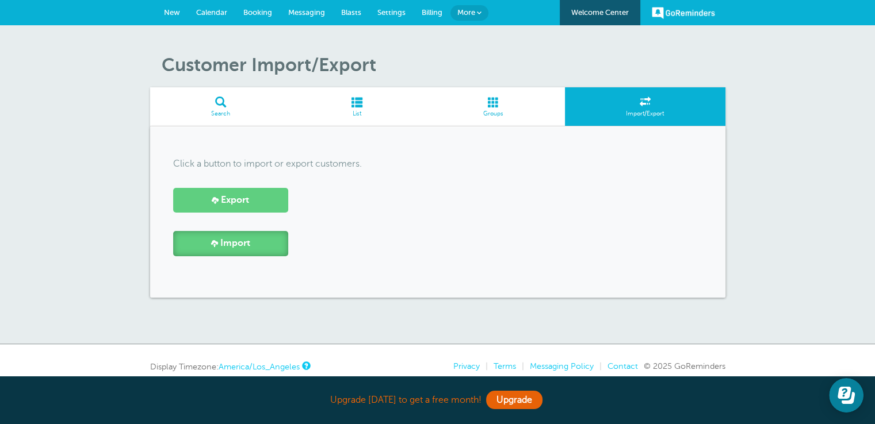
click at [244, 248] on span "Import" at bounding box center [235, 243] width 30 height 11
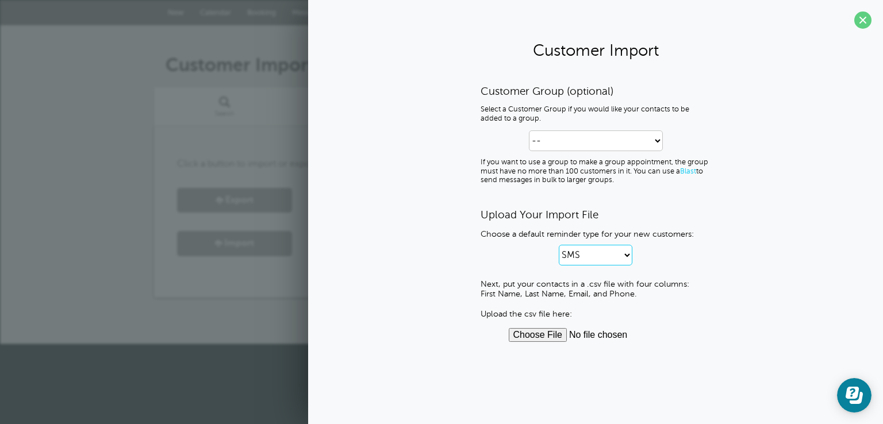
click at [621, 254] on select "SMS Email SMS and Email" at bounding box center [596, 255] width 74 height 21
select select "0"
click at [559, 245] on select "SMS Email SMS and Email" at bounding box center [596, 255] width 74 height 21
click at [591, 144] on select "-- Create new Customer Group" at bounding box center [596, 141] width 134 height 21
click at [707, 248] on p "SMS Email SMS and Email" at bounding box center [596, 255] width 230 height 21
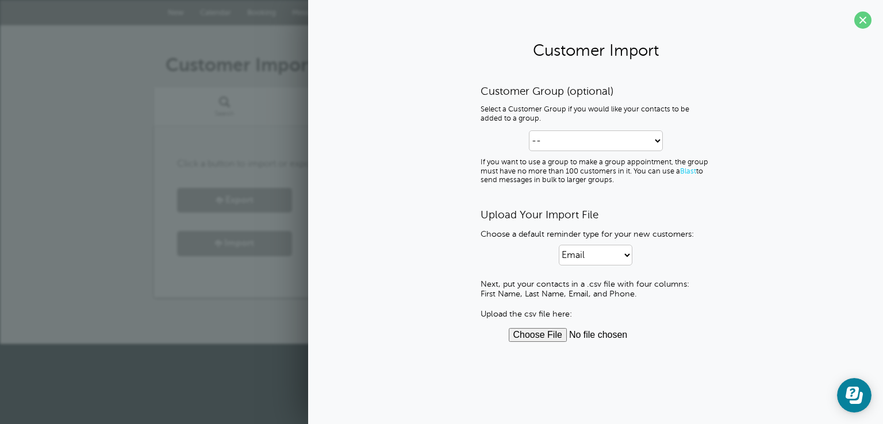
click at [557, 334] on input "file" at bounding box center [596, 335] width 174 height 14
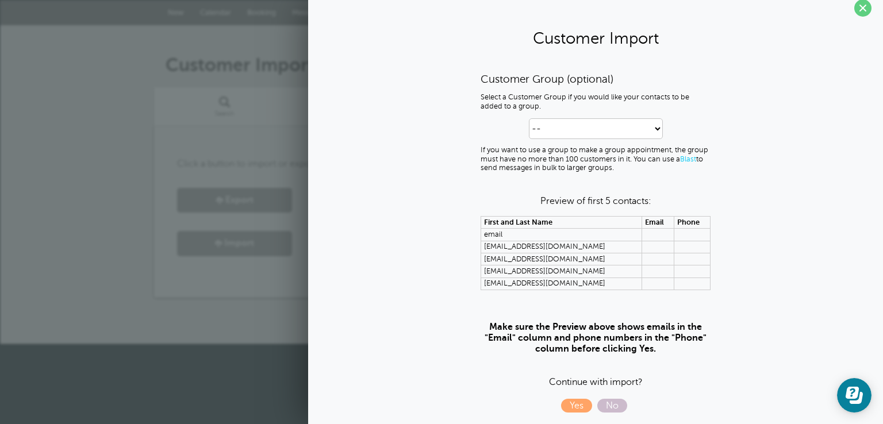
scroll to position [18, 0]
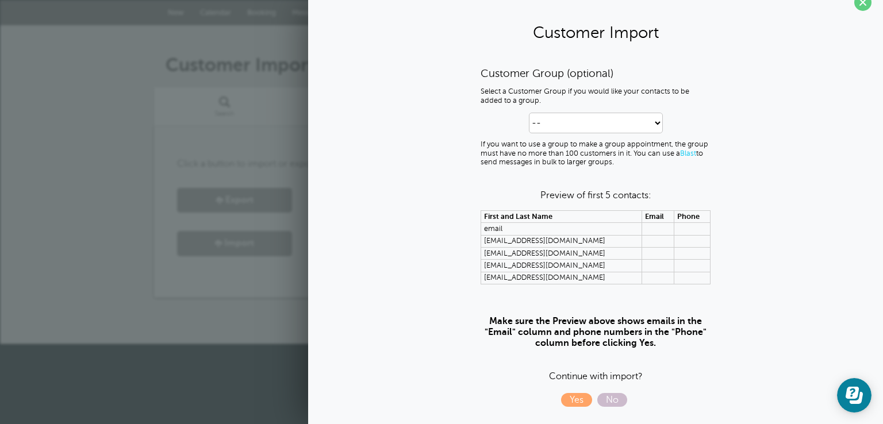
click at [649, 227] on td at bounding box center [658, 229] width 32 height 12
click at [577, 399] on span "Yes" at bounding box center [576, 400] width 31 height 14
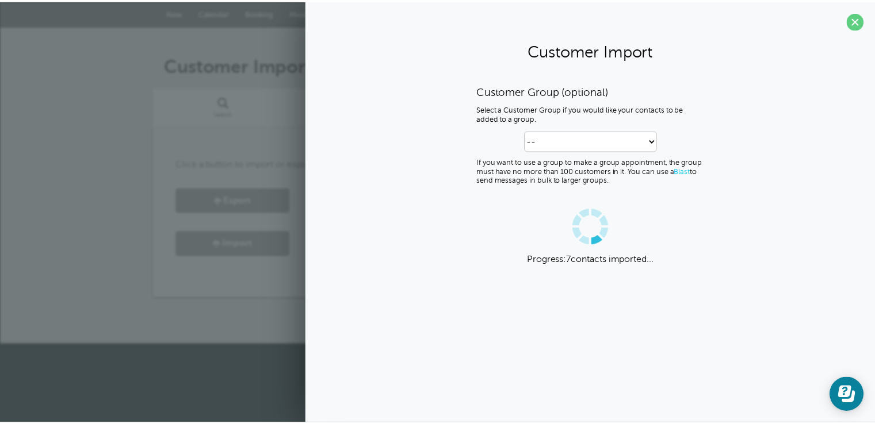
scroll to position [0, 0]
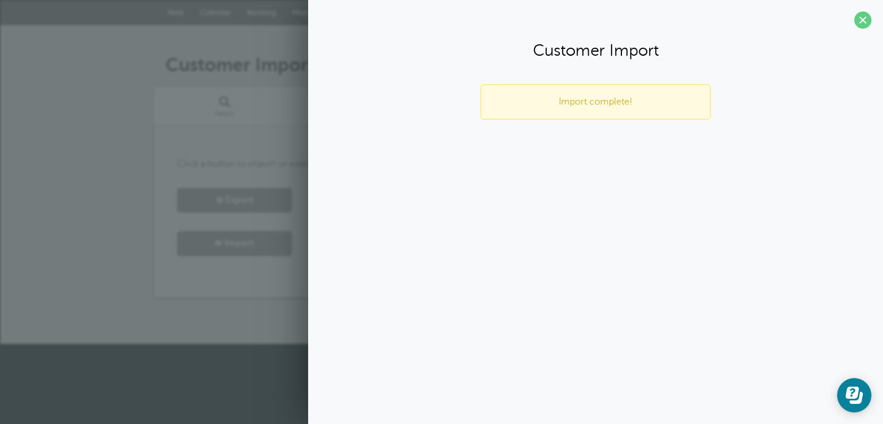
click at [625, 99] on p "Import complete!" at bounding box center [596, 102] width 206 height 11
click at [865, 21] on span at bounding box center [862, 20] width 17 height 17
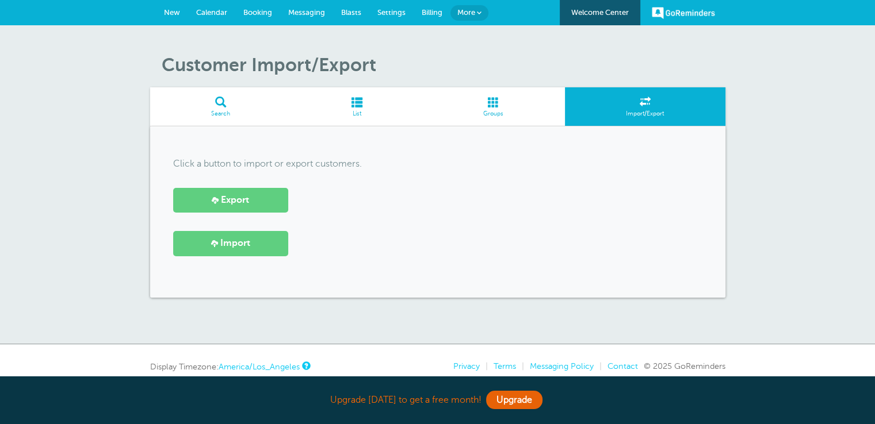
click at [367, 106] on span at bounding box center [356, 102] width 131 height 11
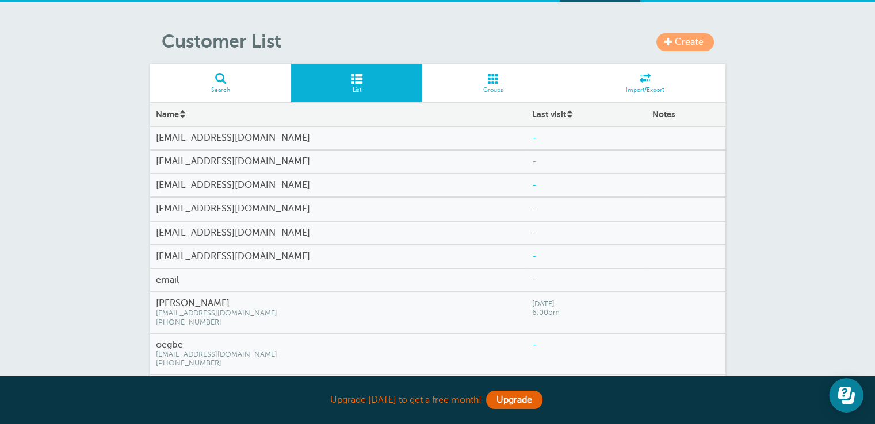
click at [255, 269] on div "email" at bounding box center [338, 280] width 376 height 22
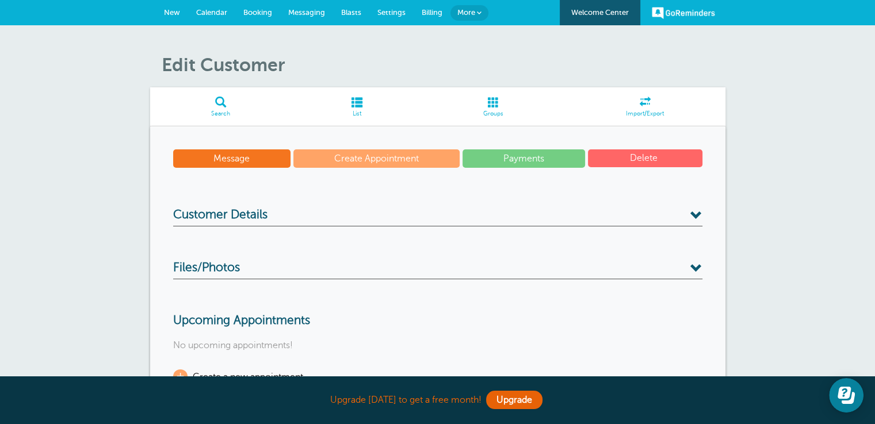
click at [304, 15] on span "Messaging" at bounding box center [306, 12] width 37 height 9
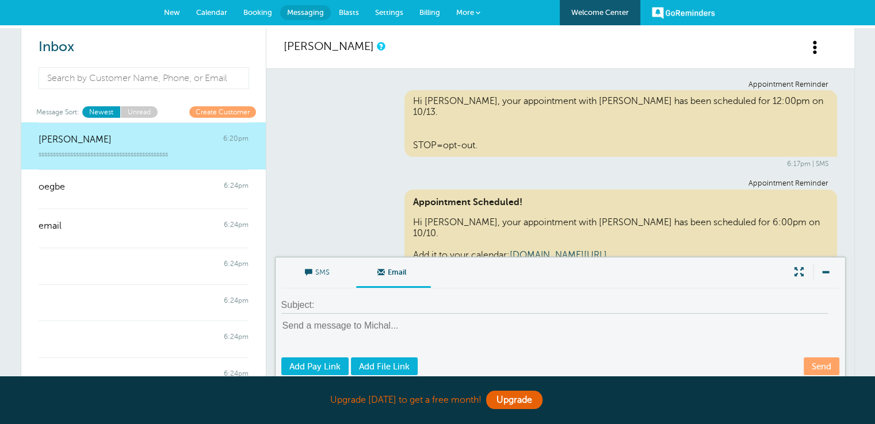
scroll to position [147, 0]
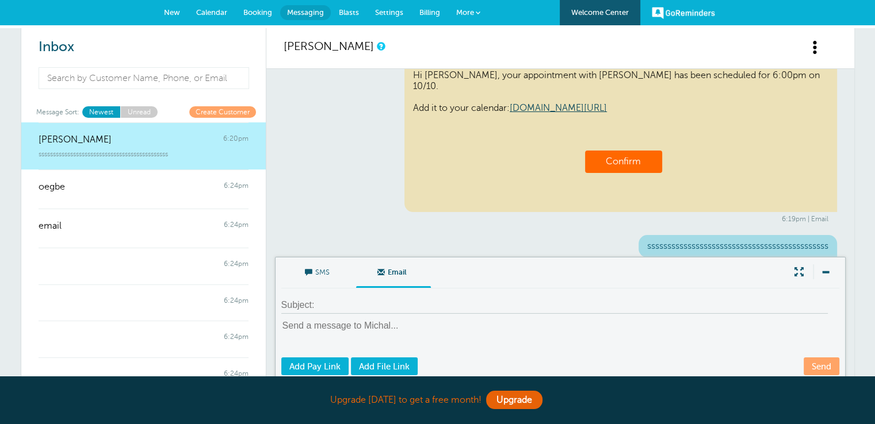
click at [352, 14] on span "Blasts" at bounding box center [349, 12] width 20 height 9
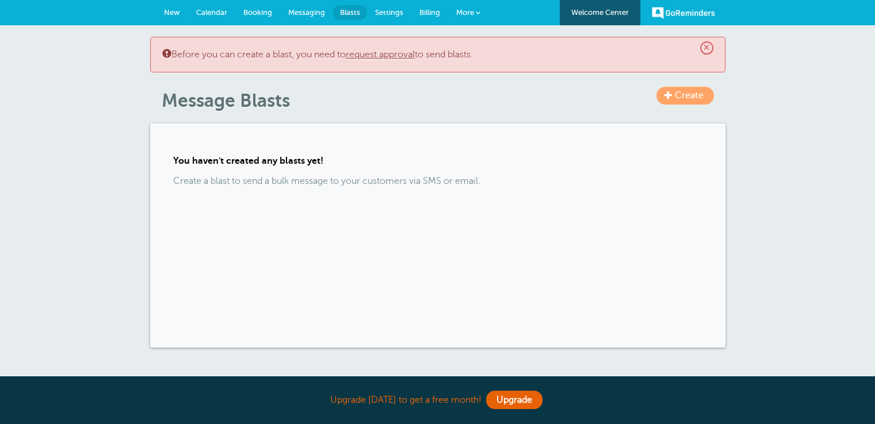
click at [344, 177] on p "Create a blast to send a bulk message to your customers via SMS or email." at bounding box center [437, 181] width 529 height 11
click at [343, 183] on p "Create a blast to send a bulk message to your customers via SMS or email." at bounding box center [437, 181] width 529 height 11
click at [689, 97] on span "Create" at bounding box center [689, 95] width 29 height 10
click at [304, 16] on span "Messaging" at bounding box center [306, 12] width 37 height 9
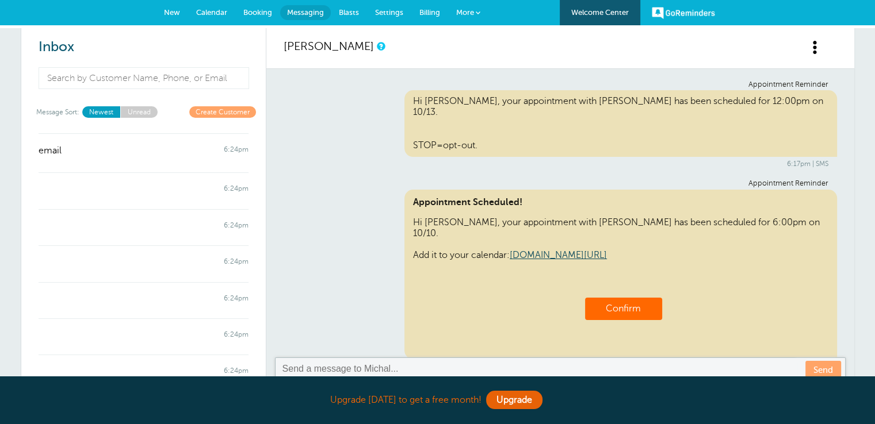
click at [817, 47] on span at bounding box center [815, 47] width 14 height 14
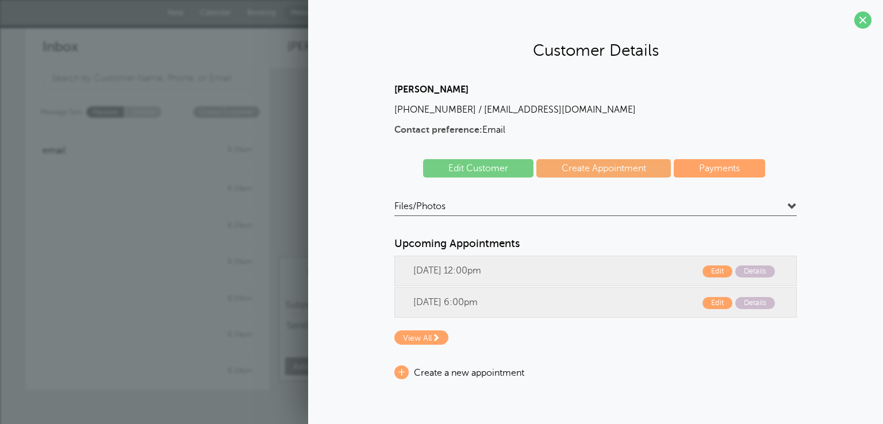
scroll to position [105, 0]
click at [603, 167] on link "Create Appointment" at bounding box center [604, 168] width 135 height 18
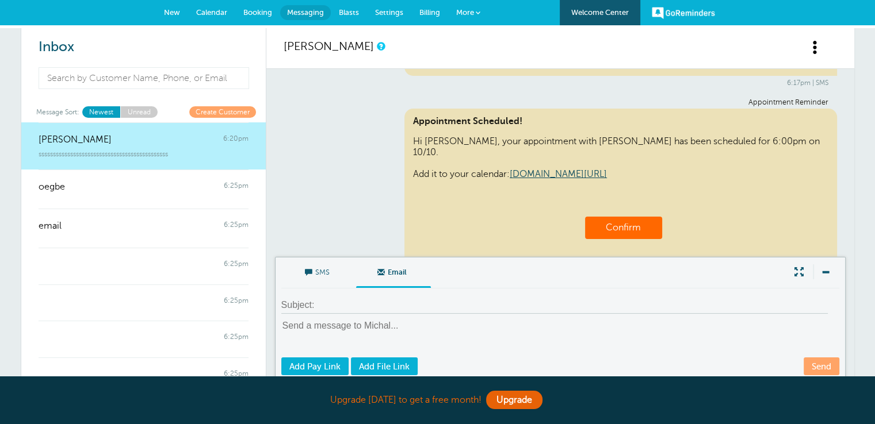
scroll to position [105, 0]
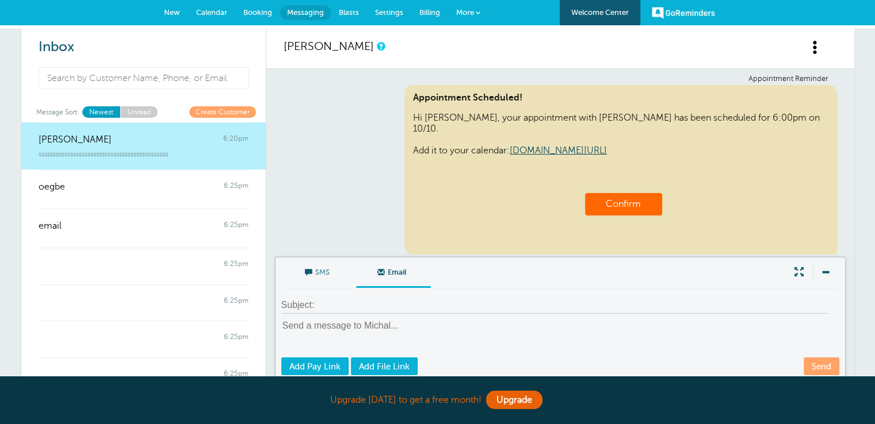
click at [400, 273] on span "Email" at bounding box center [394, 272] width 58 height 28
click at [0, 0] on input "Email" at bounding box center [0, 0] width 0 height 0
click at [365, 327] on textarea at bounding box center [561, 338] width 560 height 37
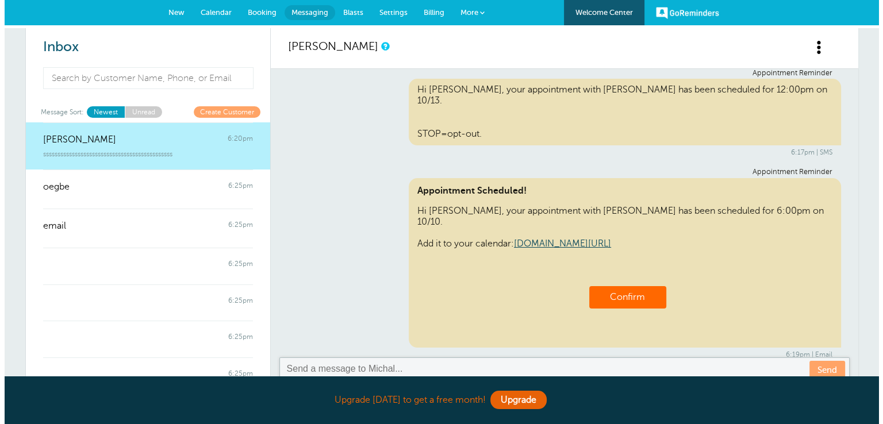
scroll to position [0, 0]
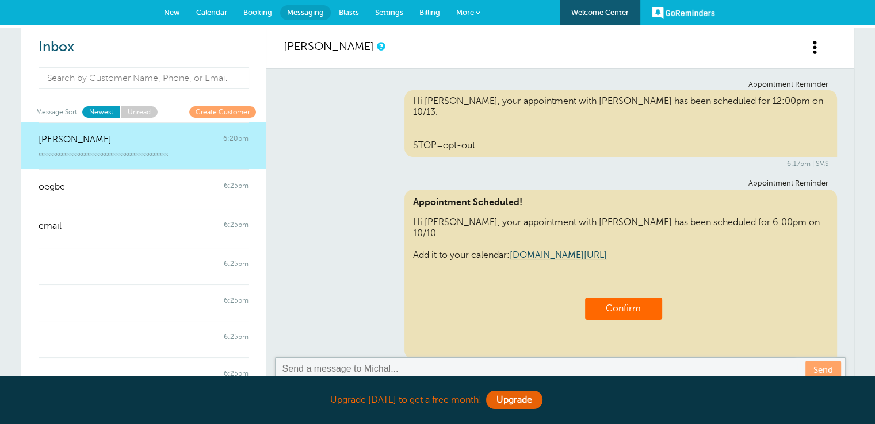
click at [819, 52] on span at bounding box center [815, 47] width 14 height 14
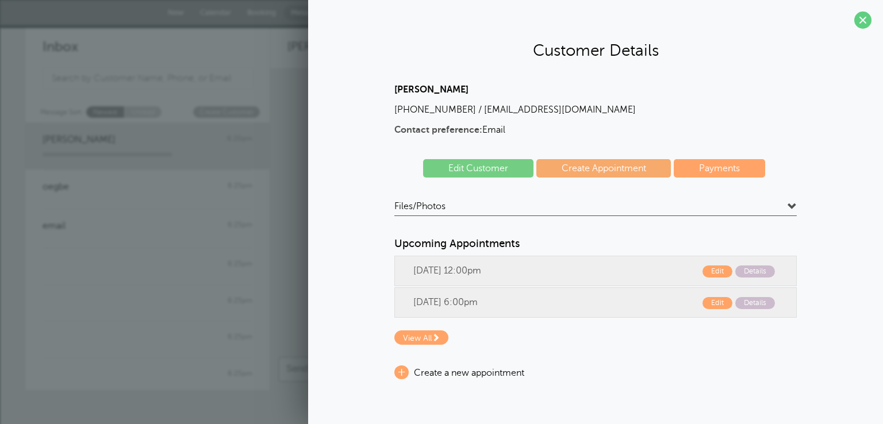
click at [708, 168] on link "Payments" at bounding box center [719, 168] width 91 height 18
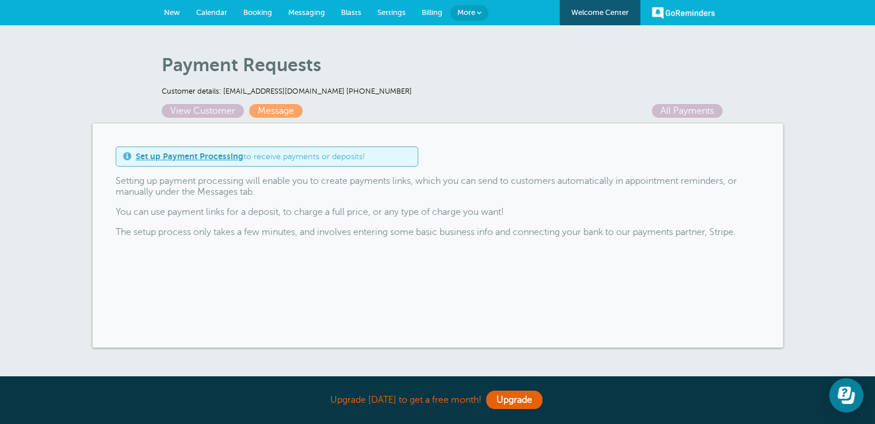
click at [396, 12] on span "Settings" at bounding box center [391, 12] width 28 height 9
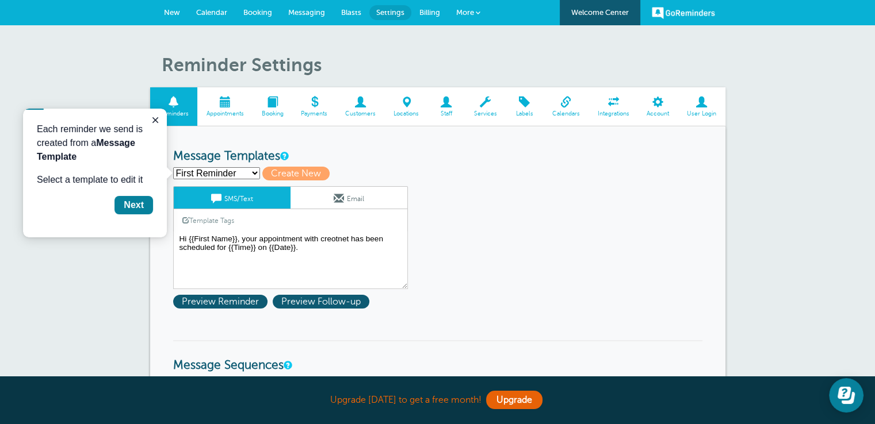
click at [365, 199] on link "Email" at bounding box center [348, 198] width 117 height 22
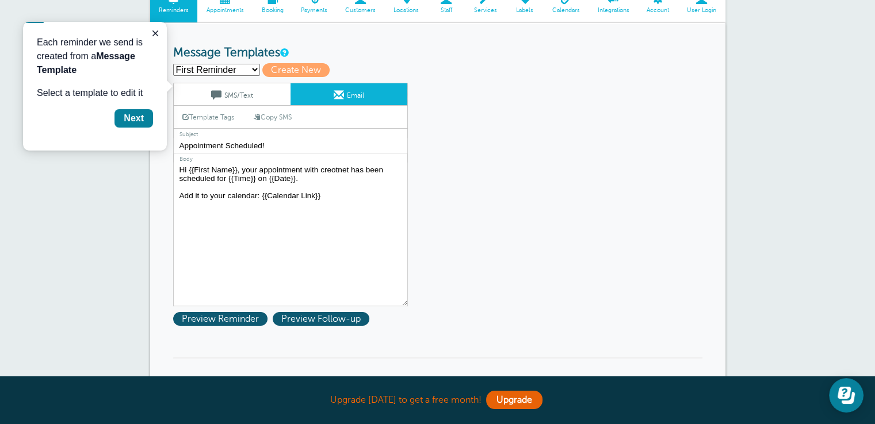
scroll to position [173, 0]
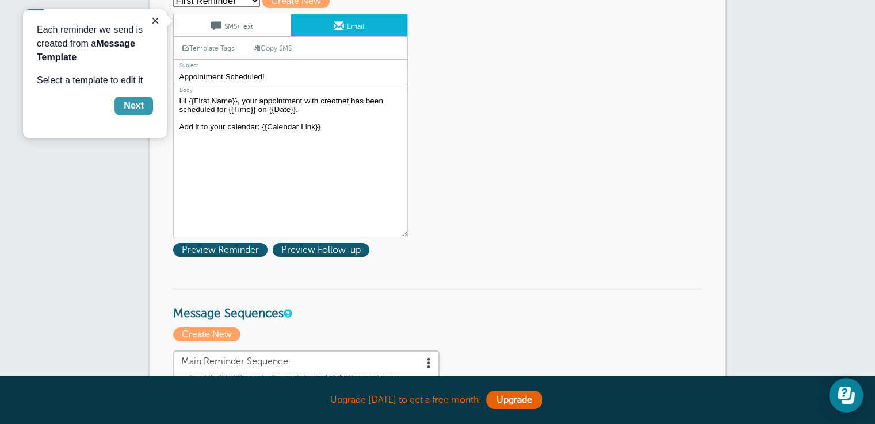
click at [135, 109] on div "Next" at bounding box center [134, 106] width 20 height 14
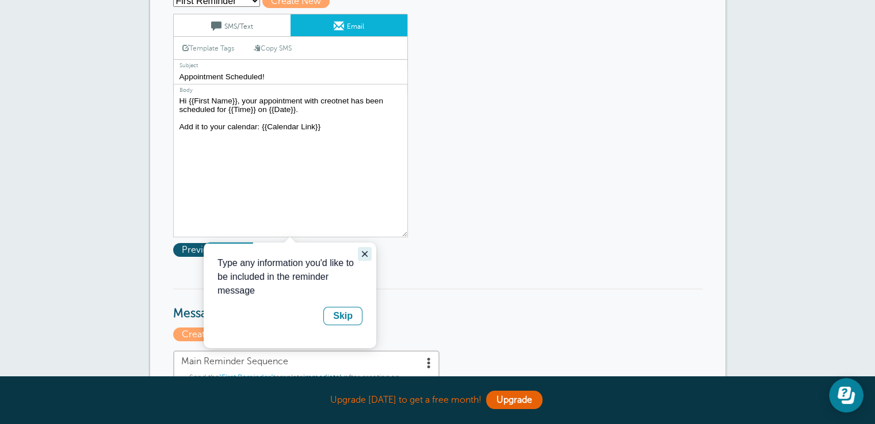
click at [362, 256] on icon "Close guide" at bounding box center [365, 254] width 6 height 6
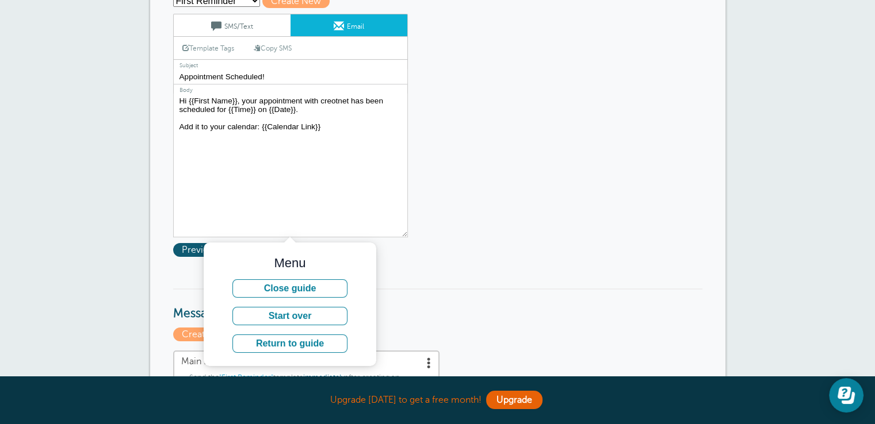
click at [470, 304] on h3 "Message Sequences" at bounding box center [437, 305] width 529 height 33
click at [296, 298] on div "Menu Close guide Start over Return to guide" at bounding box center [289, 304] width 145 height 97
click at [296, 293] on button "Close guide" at bounding box center [289, 288] width 115 height 18
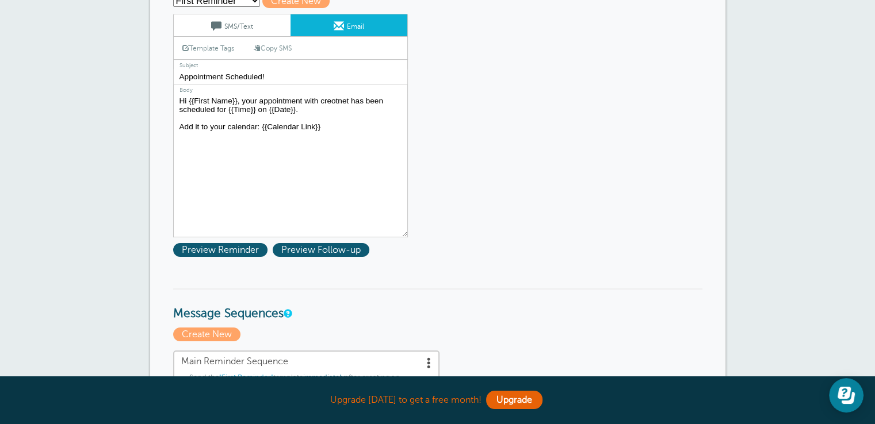
click at [269, 113] on textarea "Hi {{First Name}}, your appointment with creotnet has been scheduled for {{Time…" at bounding box center [290, 166] width 235 height 144
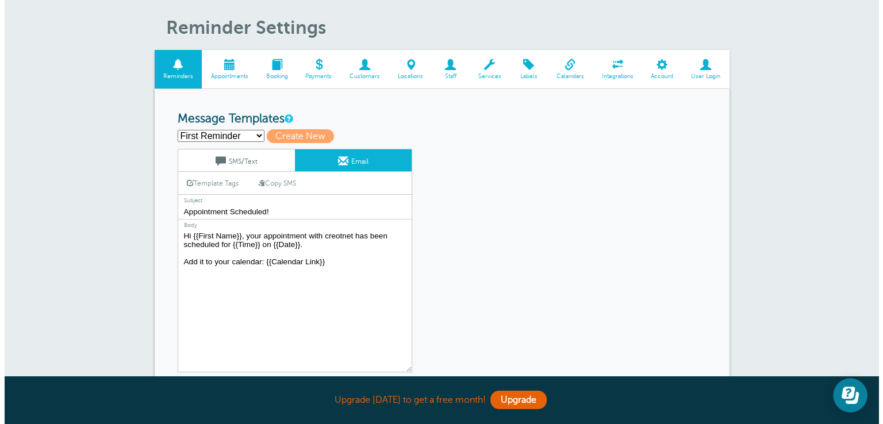
scroll to position [58, 0]
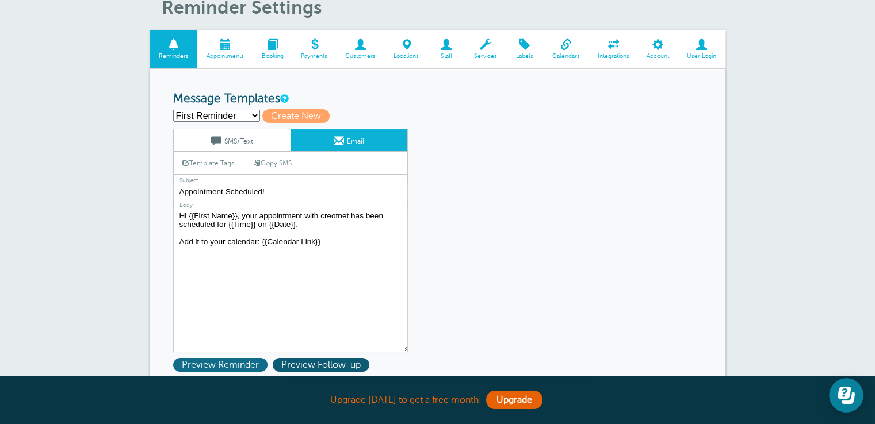
click at [224, 363] on span "Preview Reminder" at bounding box center [220, 365] width 94 height 14
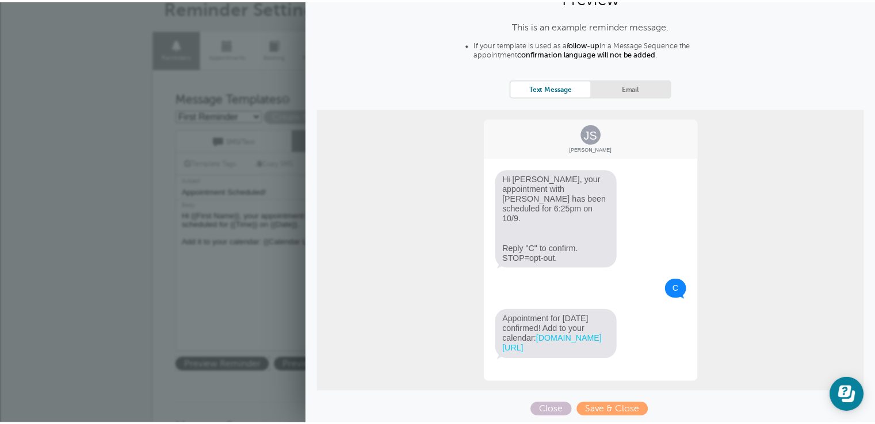
scroll to position [0, 0]
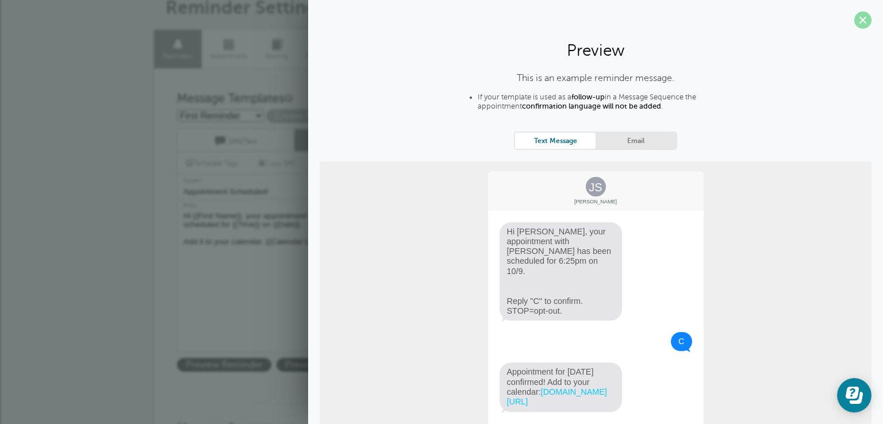
click at [854, 24] on span at bounding box center [862, 20] width 17 height 17
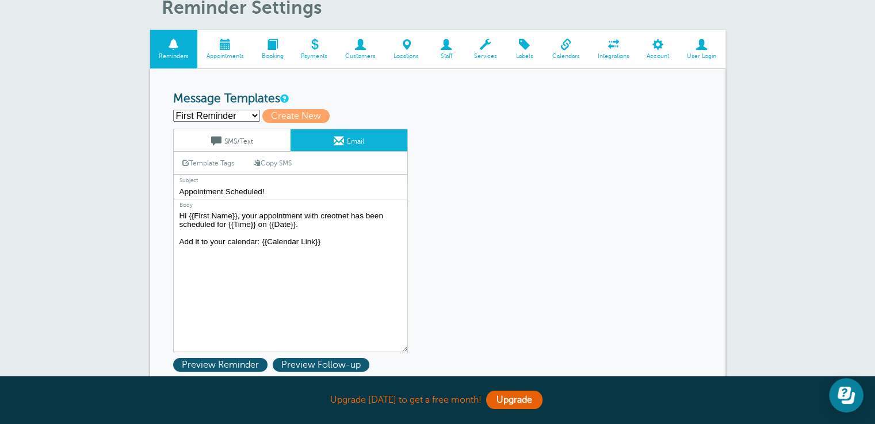
click at [370, 46] on span at bounding box center [360, 44] width 48 height 11
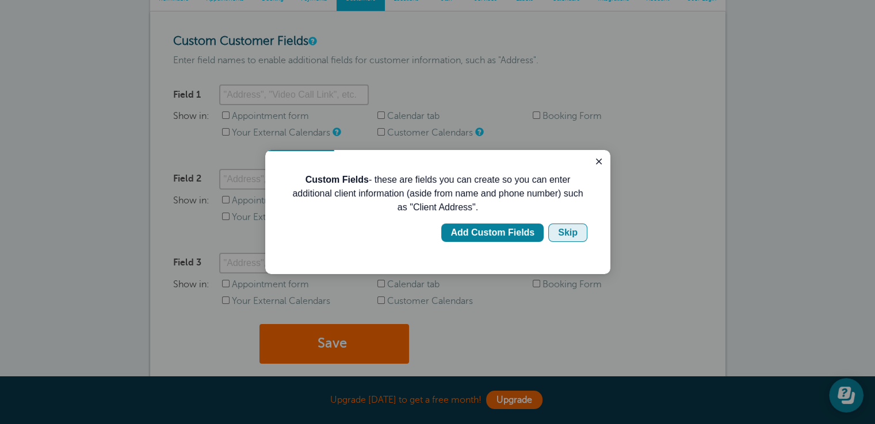
click at [575, 231] on div "Skip" at bounding box center [568, 233] width 20 height 14
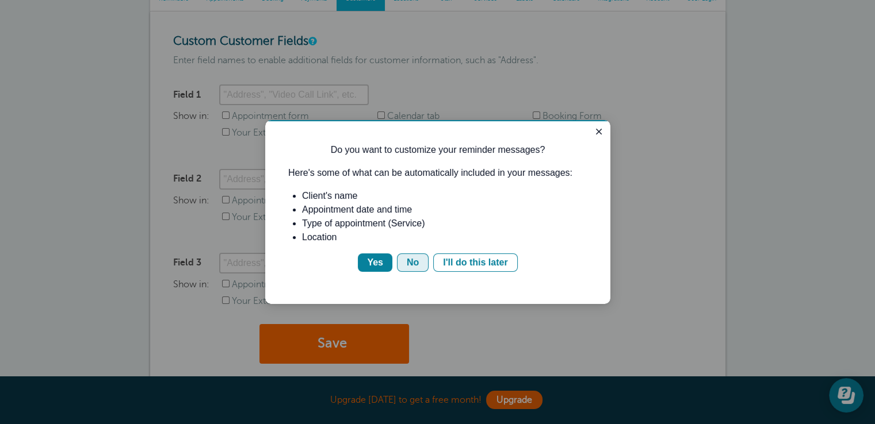
click at [421, 267] on button "No" at bounding box center [413, 263] width 32 height 18
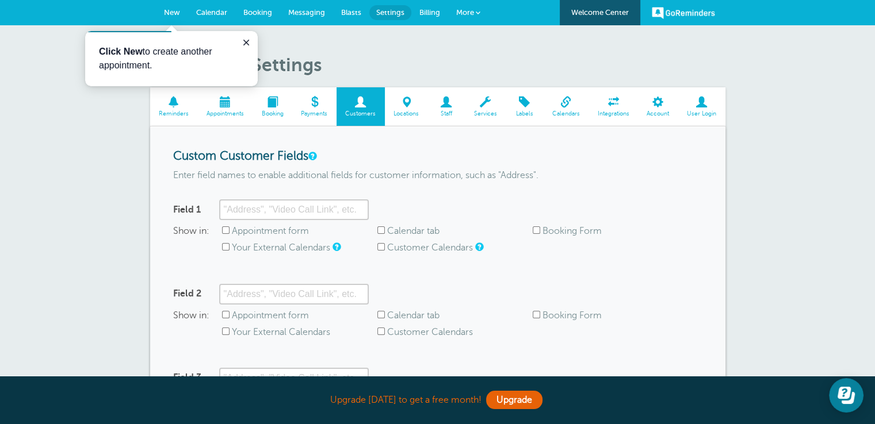
click at [449, 112] on span "Staff" at bounding box center [446, 113] width 26 height 7
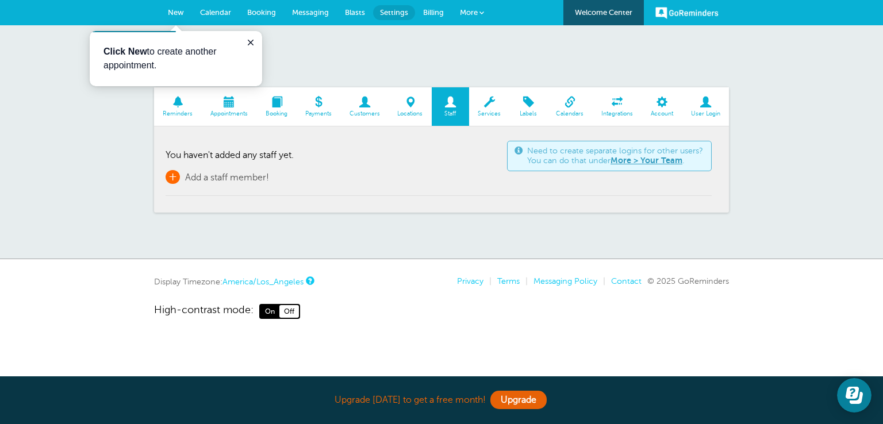
click at [249, 180] on span "Add a staff member!" at bounding box center [227, 178] width 84 height 10
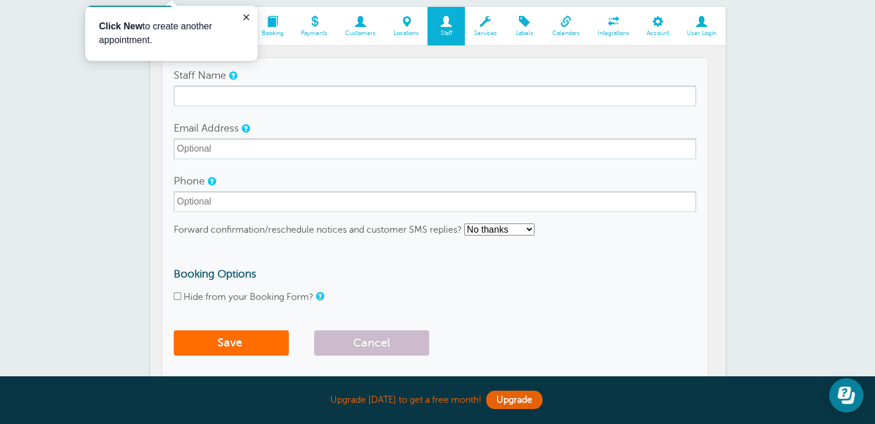
scroll to position [58, 0]
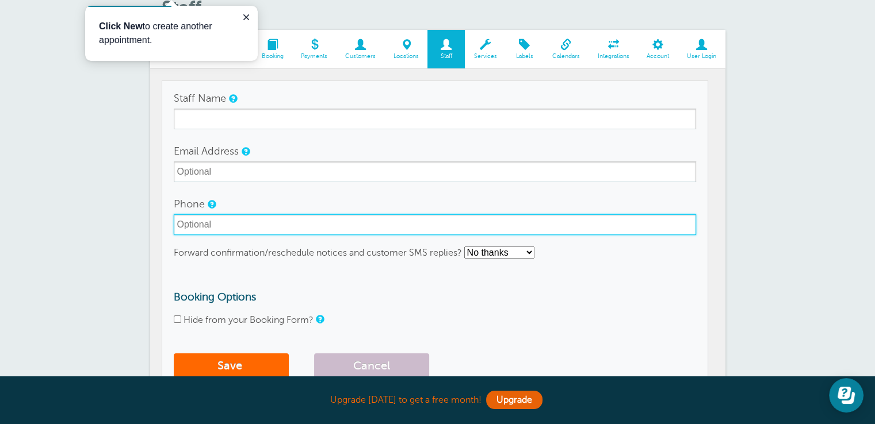
click at [281, 221] on input "Phone" at bounding box center [435, 224] width 522 height 21
click at [282, 226] on input "Phone" at bounding box center [435, 224] width 522 height 21
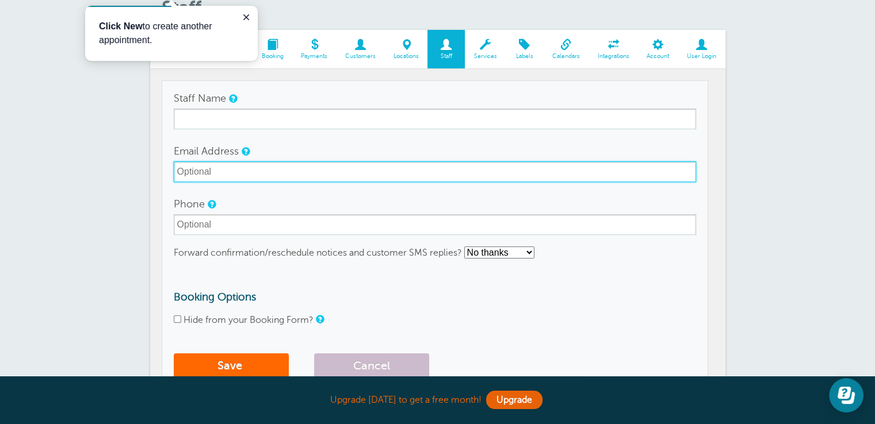
click at [253, 180] on input "Email Address" at bounding box center [435, 172] width 522 height 21
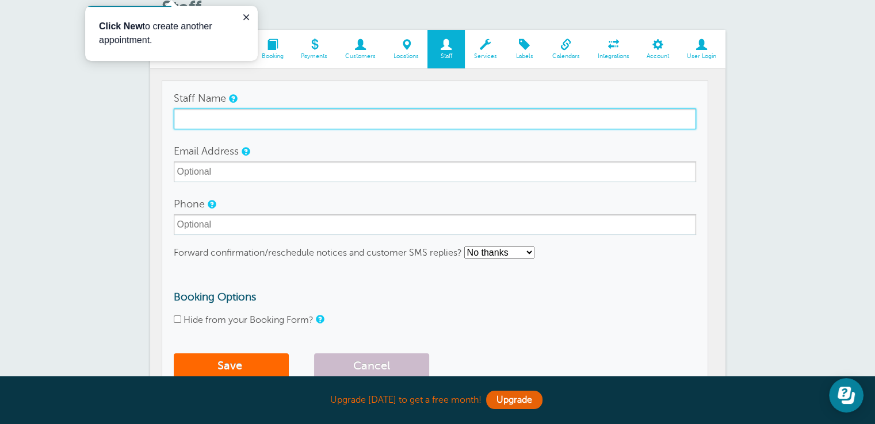
click at [252, 122] on input "Staff Name" at bounding box center [435, 119] width 522 height 21
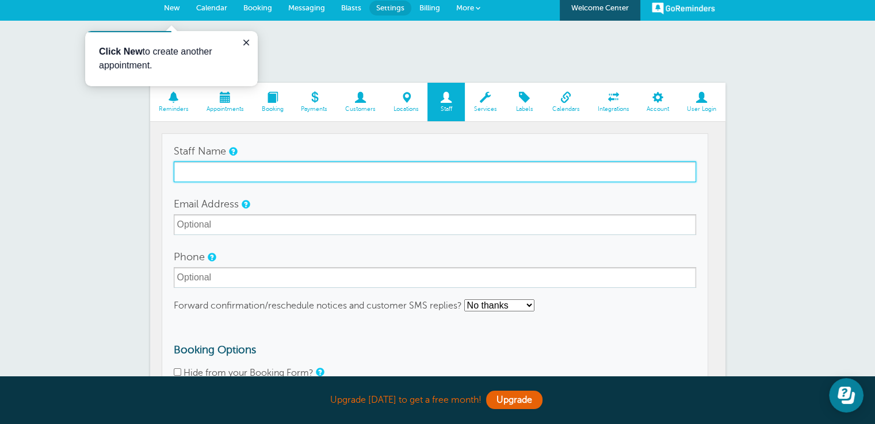
scroll to position [0, 0]
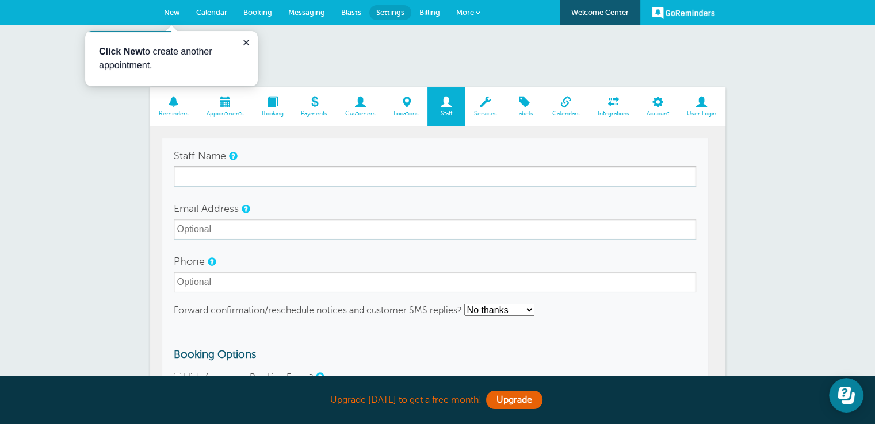
click at [311, 10] on span "Messaging" at bounding box center [306, 12] width 37 height 9
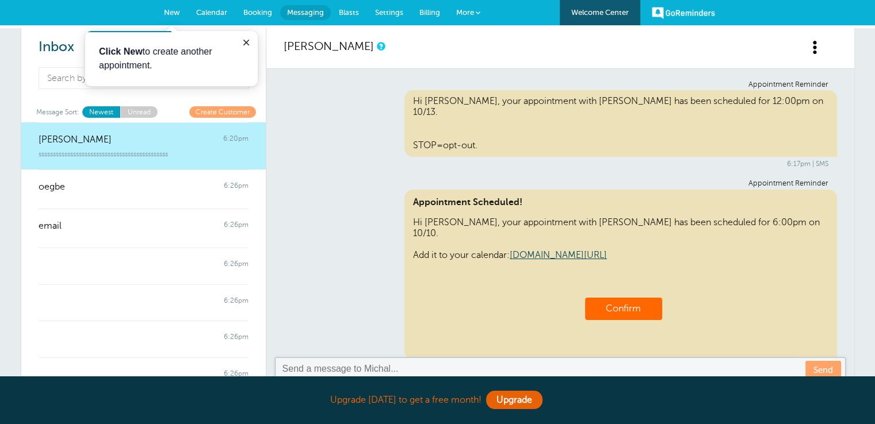
click at [704, 12] on link "GoReminders" at bounding box center [683, 12] width 63 height 25
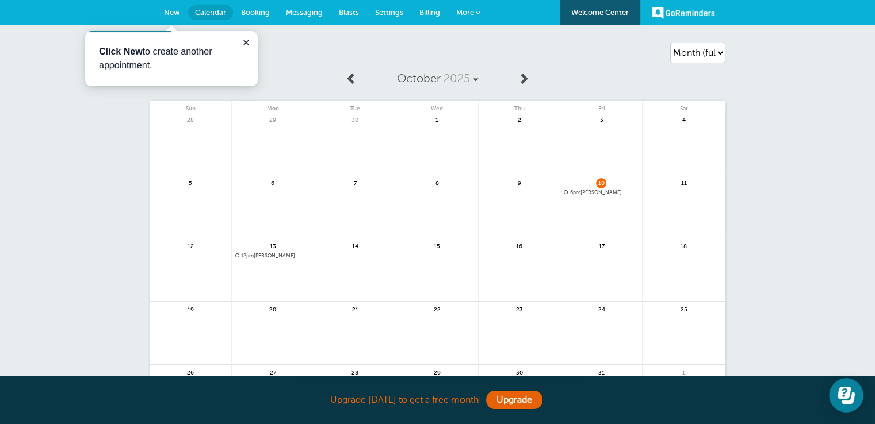
click at [167, 11] on span "New" at bounding box center [172, 12] width 16 height 9
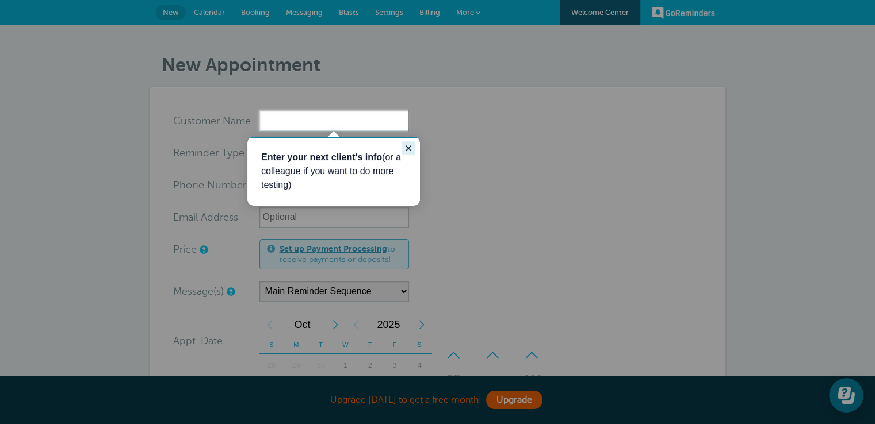
click at [412, 150] on icon "Close guide" at bounding box center [408, 148] width 9 height 9
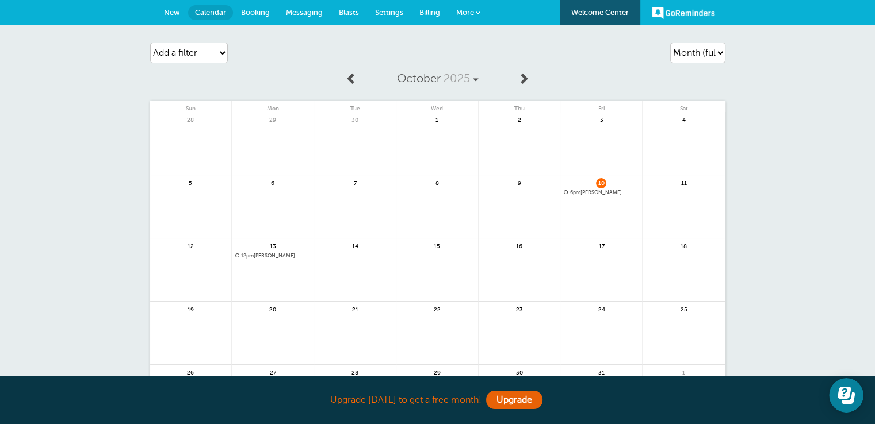
click at [312, 12] on span "Messaging" at bounding box center [304, 12] width 37 height 9
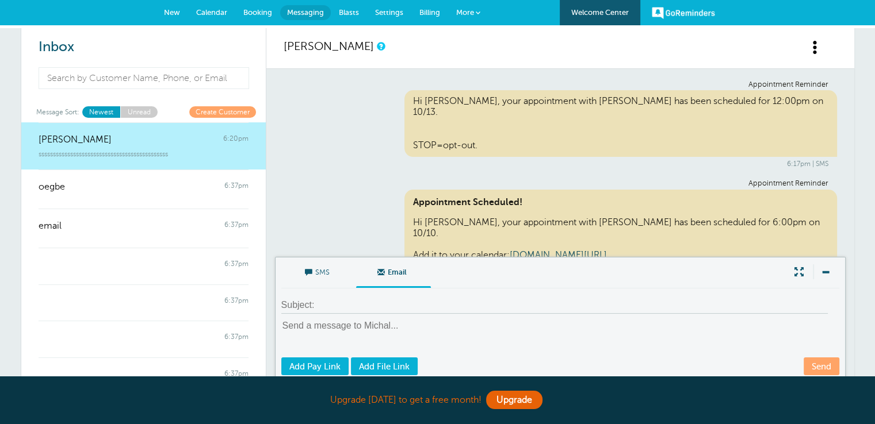
scroll to position [147, 0]
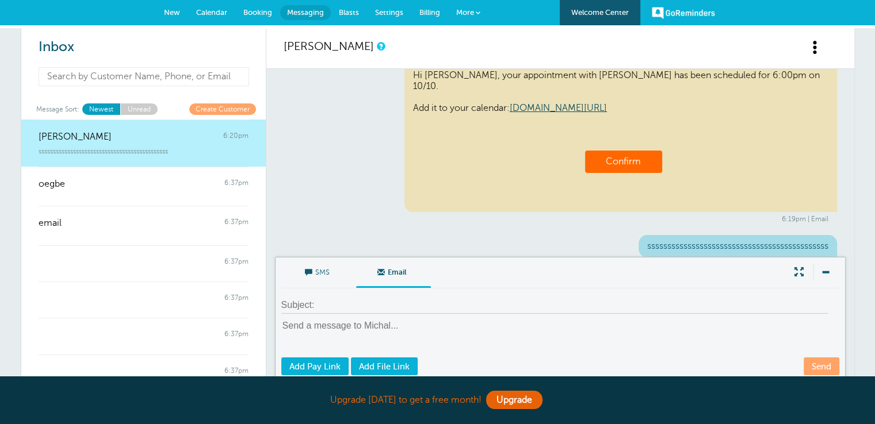
click at [209, 76] on input at bounding box center [144, 76] width 211 height 19
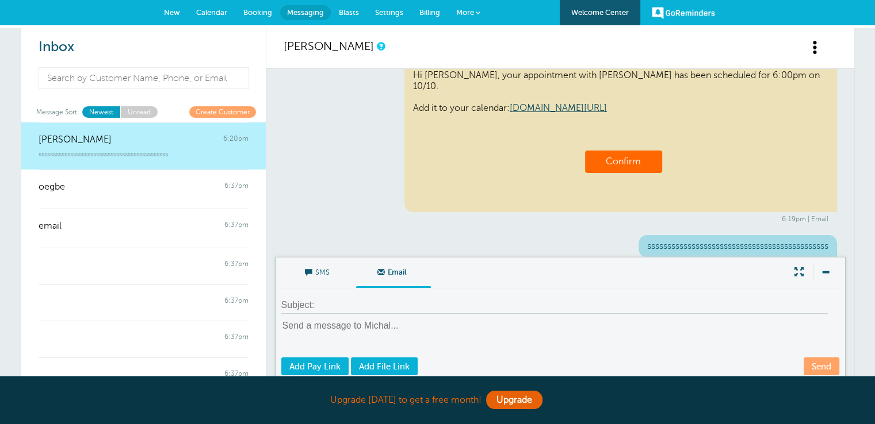
click at [200, 110] on link "Create Customer" at bounding box center [222, 111] width 67 height 11
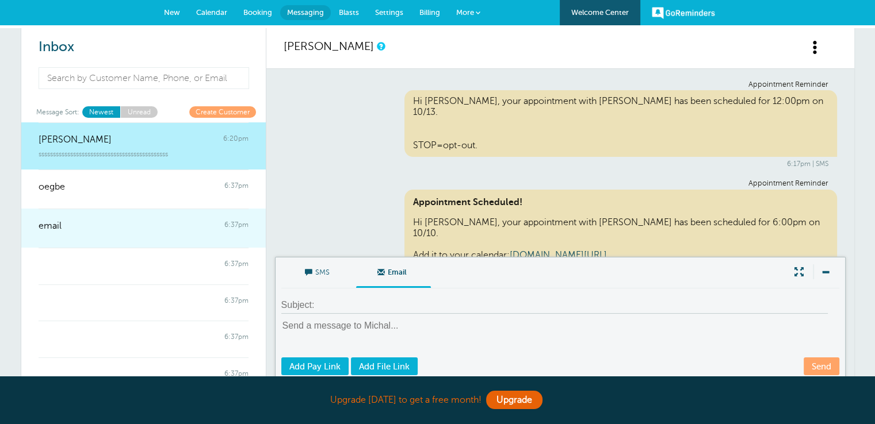
scroll to position [147, 0]
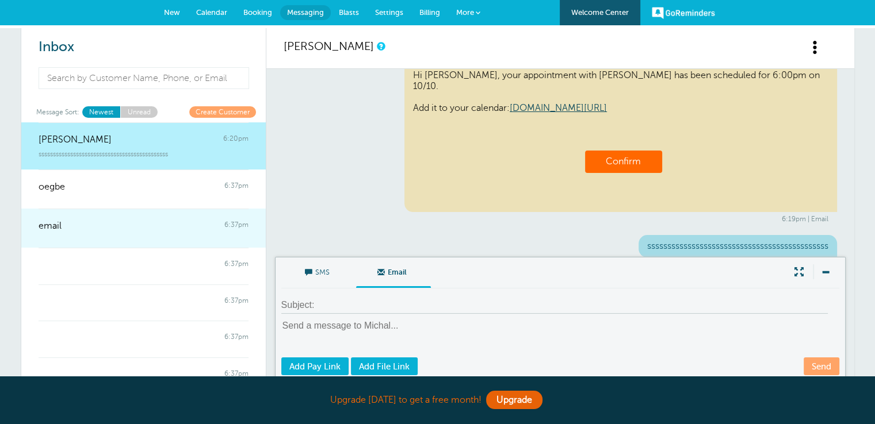
click at [104, 239] on link "email 6:37pm" at bounding box center [143, 228] width 244 height 39
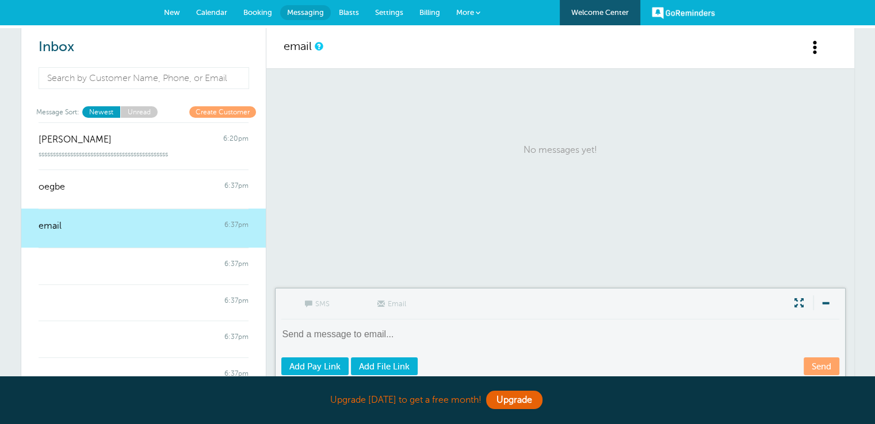
click at [352, 339] on textarea at bounding box center [561, 342] width 560 height 28
type textarea "ffffffffffffffffffffffffffffffffffffffffffffff"
click at [821, 366] on link "Send" at bounding box center [821, 367] width 36 height 18
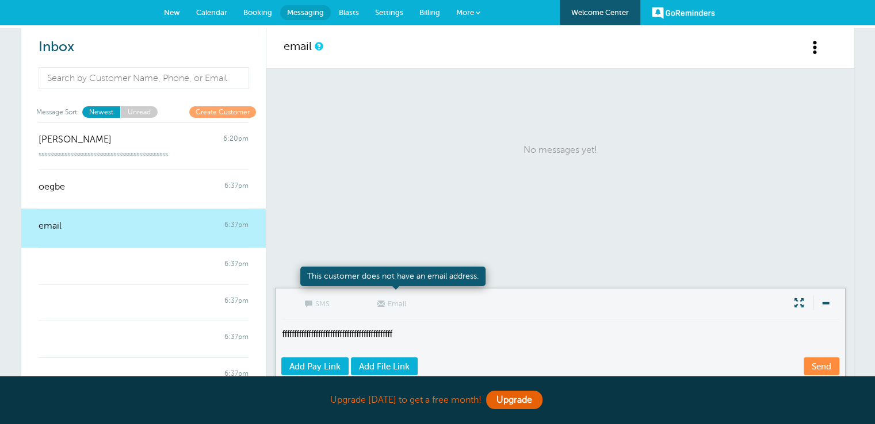
click at [400, 301] on span "Email" at bounding box center [394, 303] width 58 height 28
click at [400, 305] on span "Email" at bounding box center [394, 303] width 58 height 28
click at [400, 315] on span "Email" at bounding box center [394, 303] width 58 height 28
click at [400, 313] on span "Email" at bounding box center [394, 303] width 58 height 28
click at [396, 309] on span "Email" at bounding box center [394, 303] width 58 height 28
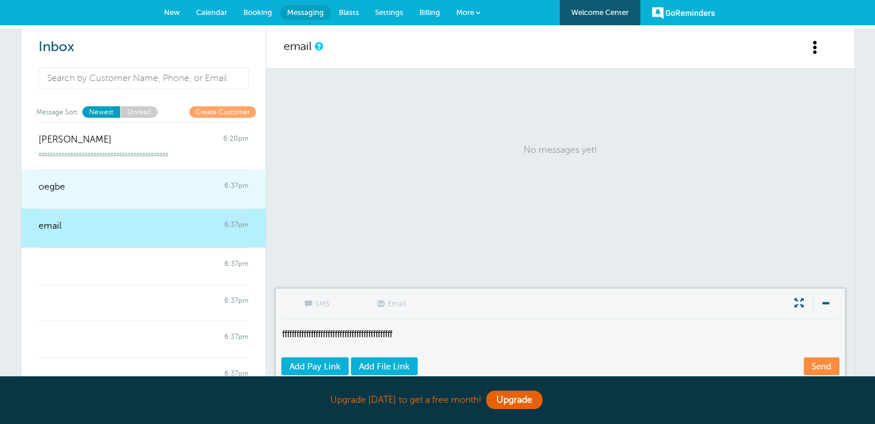
click at [140, 198] on link "oegbe 6:37pm" at bounding box center [143, 189] width 244 height 39
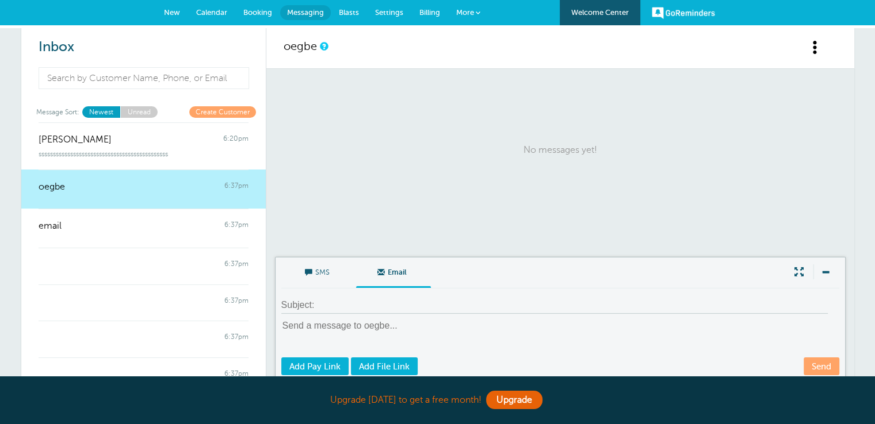
click at [369, 321] on textarea at bounding box center [561, 338] width 560 height 37
click at [360, 297] on input at bounding box center [554, 305] width 546 height 17
type input "fffffffff"
click at [365, 334] on textarea "ffff" at bounding box center [561, 338] width 560 height 37
type textarea "ffffffffffffffffffffff"
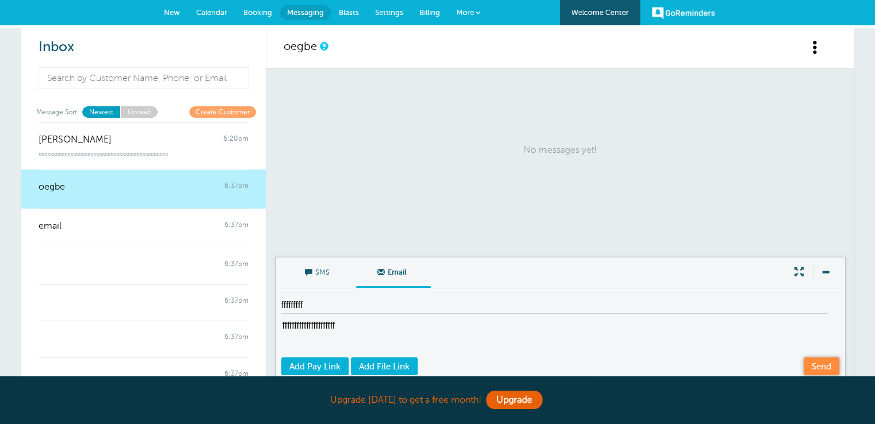
click at [819, 366] on link "Send" at bounding box center [821, 367] width 36 height 18
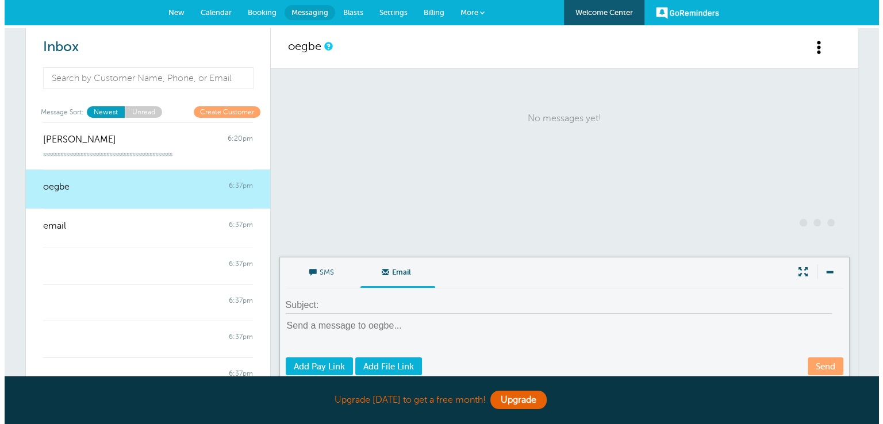
scroll to position [0, 0]
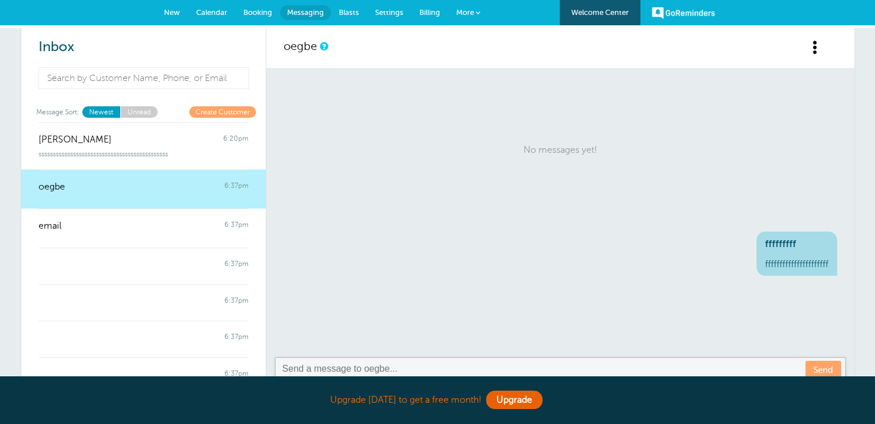
drag, startPoint x: 805, startPoint y: 46, endPoint x: 812, endPoint y: 45, distance: 6.9
click at [806, 45] on div "oegbe" at bounding box center [560, 48] width 588 height 41
click at [814, 45] on span at bounding box center [815, 47] width 14 height 14
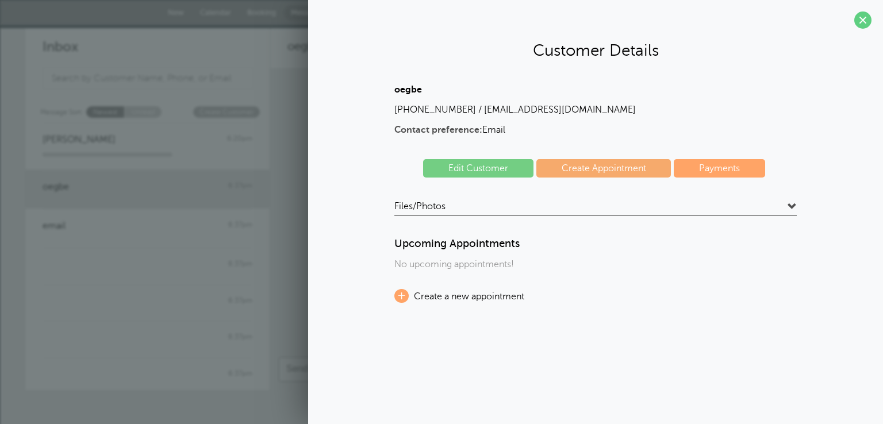
click at [779, 198] on div "oegbe (872) 316-8975 / efefrer2e3@io.parsio.io Contact preference: Email Edit C…" at bounding box center [595, 194] width 403 height 219
click at [777, 212] on h4 "Files/Photos" at bounding box center [595, 209] width 403 height 16
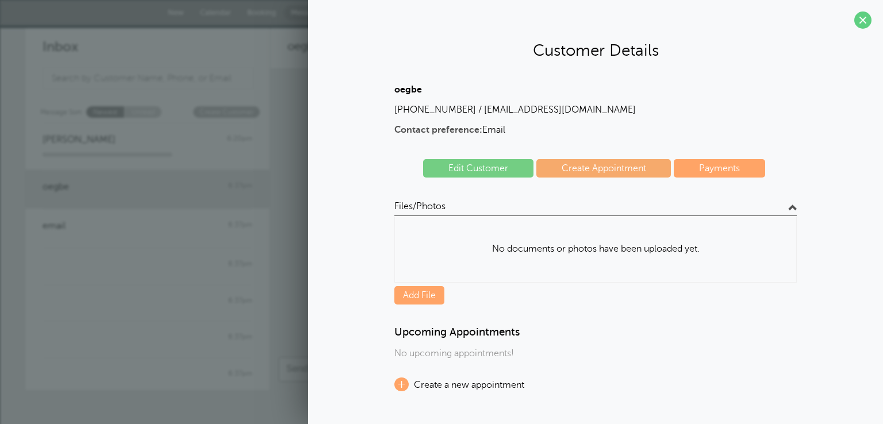
click at [777, 212] on h4 "Files/Photos" at bounding box center [595, 209] width 403 height 16
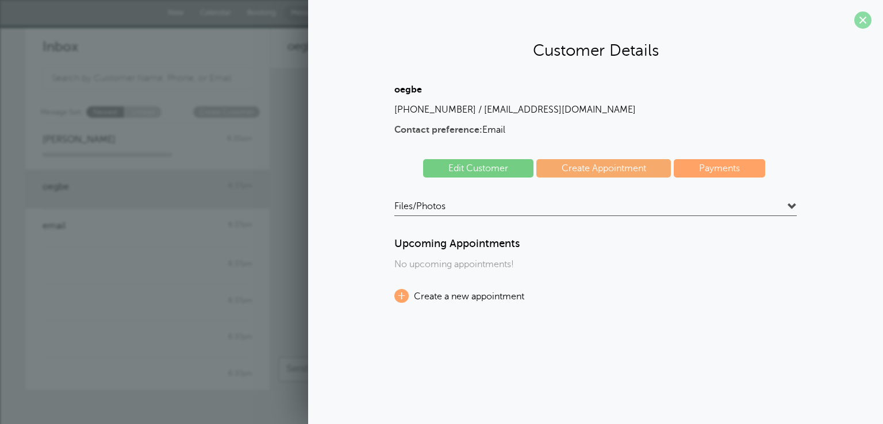
click at [868, 14] on span at bounding box center [862, 20] width 17 height 17
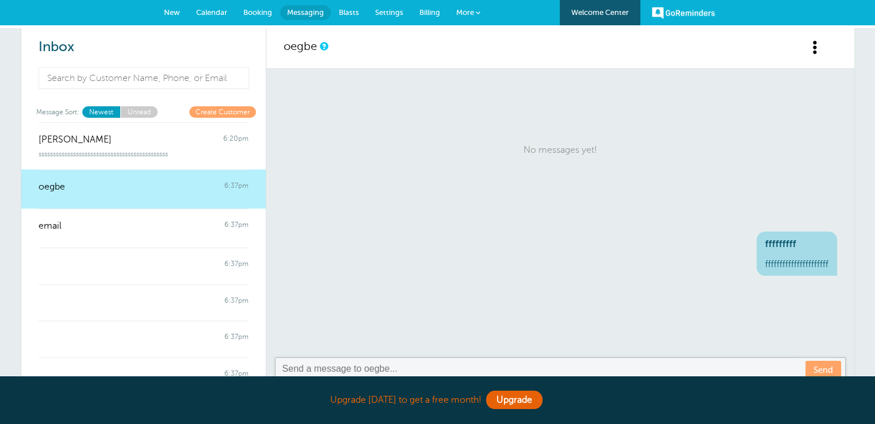
click at [462, 10] on span "More" at bounding box center [465, 12] width 18 height 9
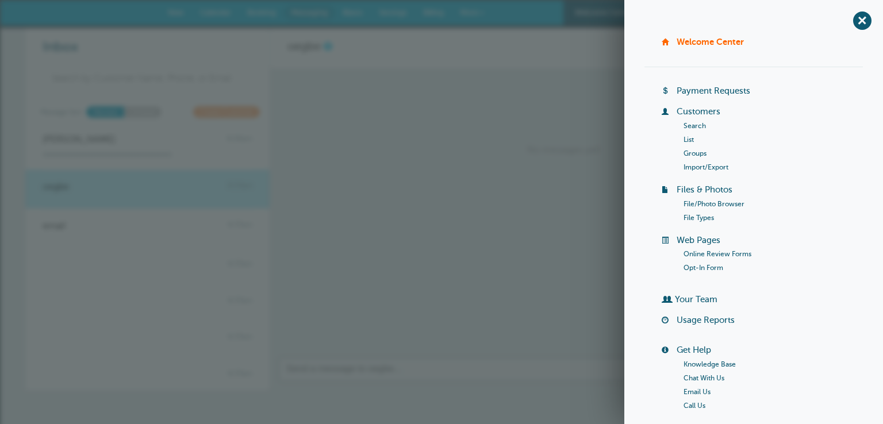
click at [692, 166] on link "Import/Export" at bounding box center [706, 167] width 45 height 8
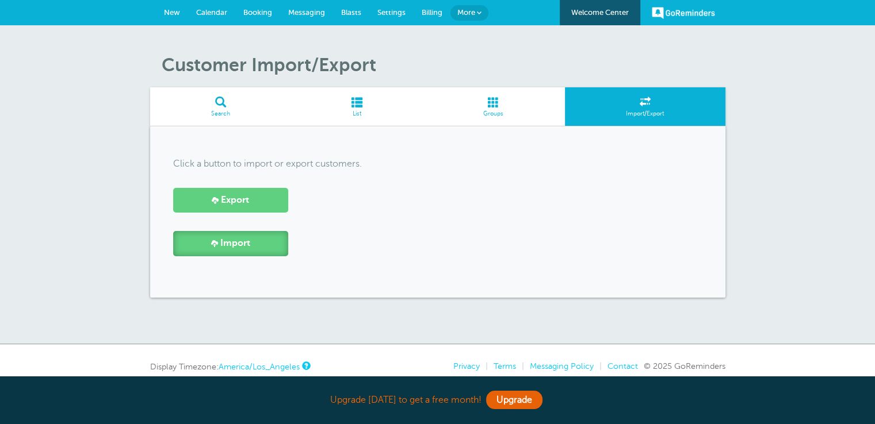
click at [254, 237] on link "Import" at bounding box center [230, 243] width 115 height 25
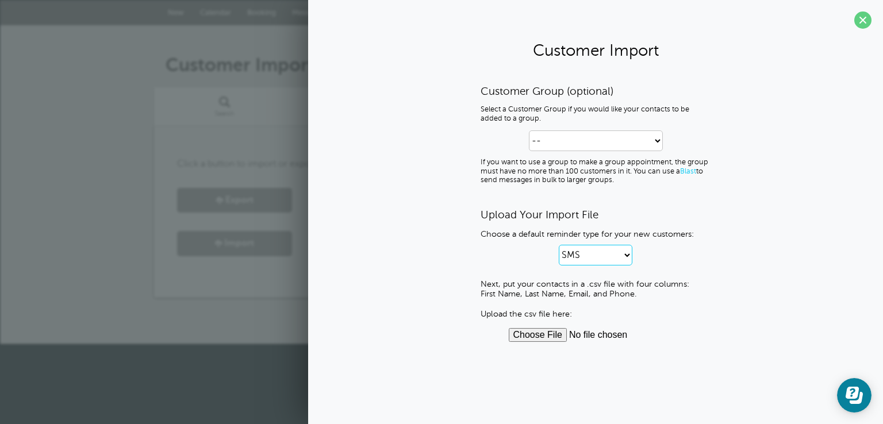
click at [589, 252] on select "SMS Email SMS and Email" at bounding box center [596, 255] width 74 height 21
select select "0"
click at [559, 245] on select "SMS Email SMS and Email" at bounding box center [596, 255] width 74 height 21
click at [556, 330] on input "file" at bounding box center [596, 335] width 174 height 14
click at [538, 329] on input "file" at bounding box center [596, 335] width 174 height 14
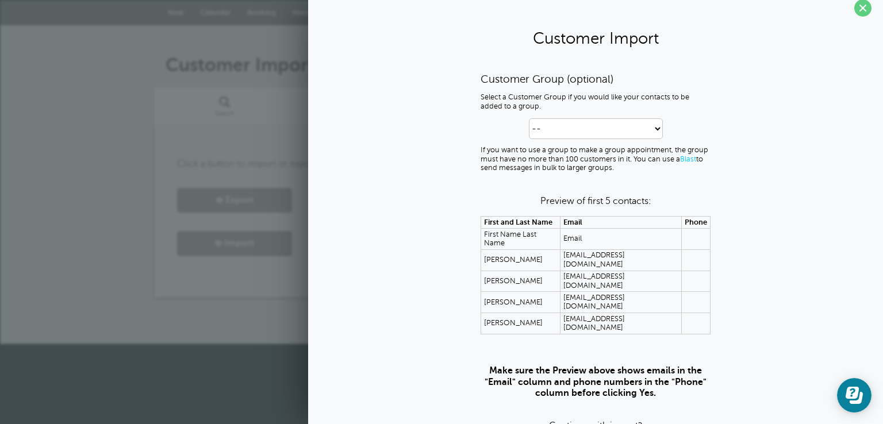
scroll to position [18, 0]
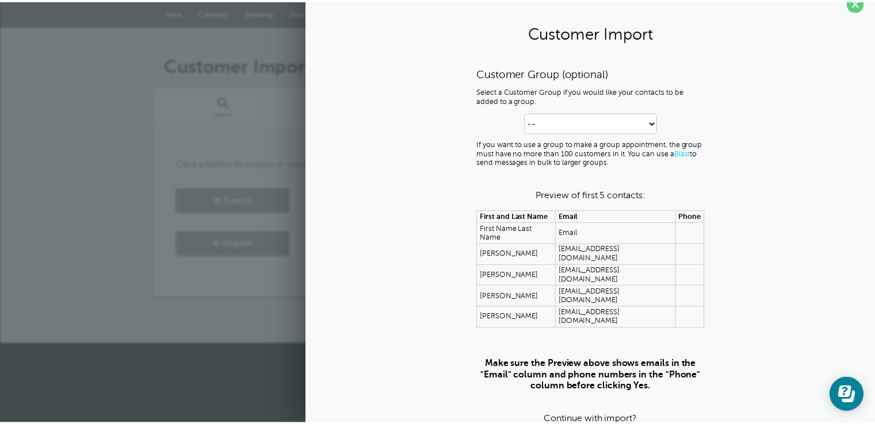
scroll to position [0, 0]
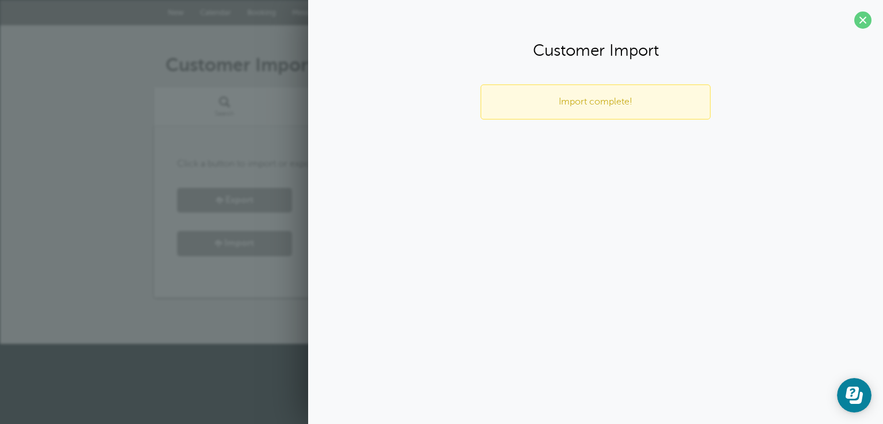
click at [864, 23] on span at bounding box center [862, 20] width 17 height 17
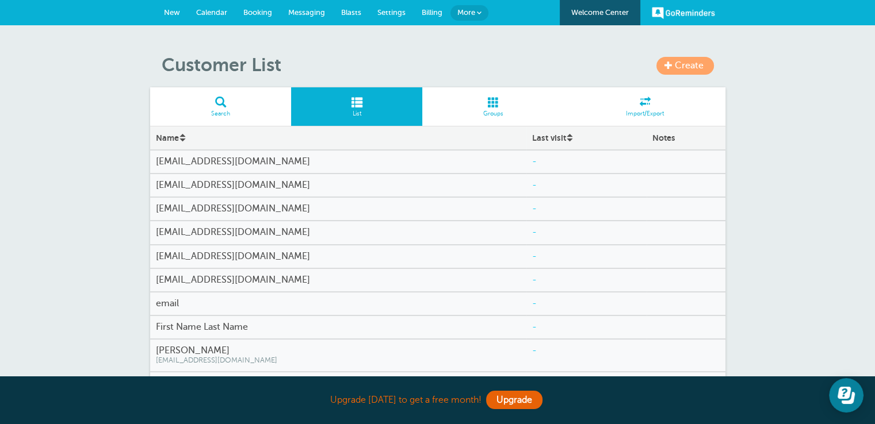
click at [484, 100] on span at bounding box center [493, 102] width 143 height 11
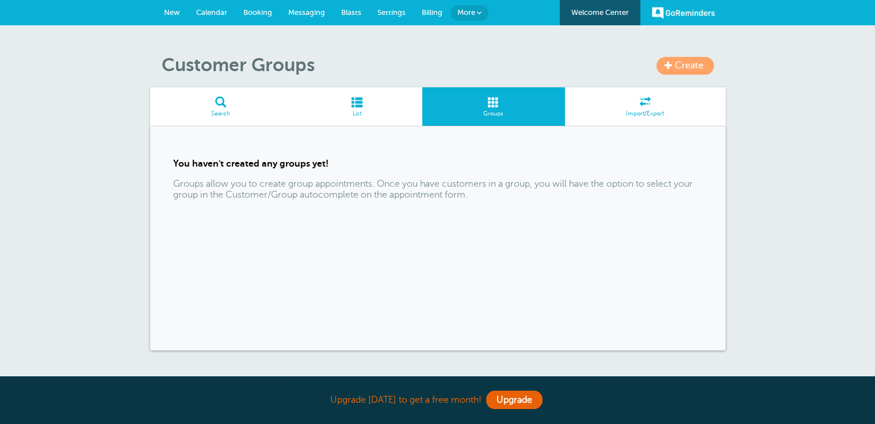
click at [381, 102] on span at bounding box center [356, 102] width 131 height 11
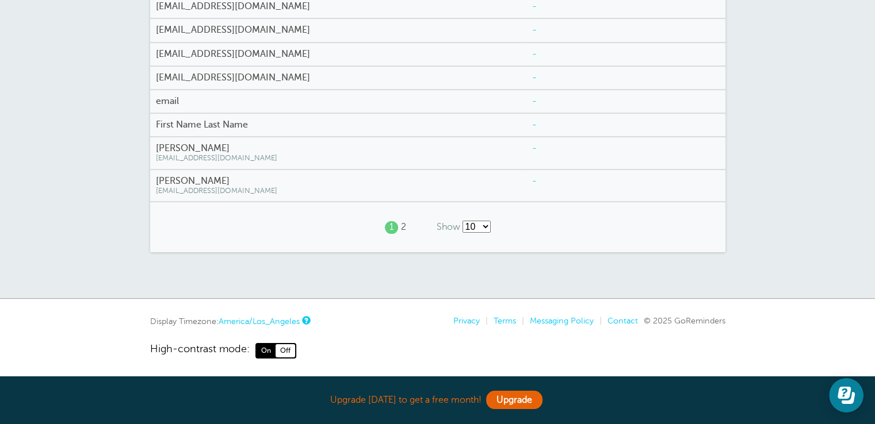
click at [220, 143] on h4 "[PERSON_NAME]" at bounding box center [338, 148] width 365 height 11
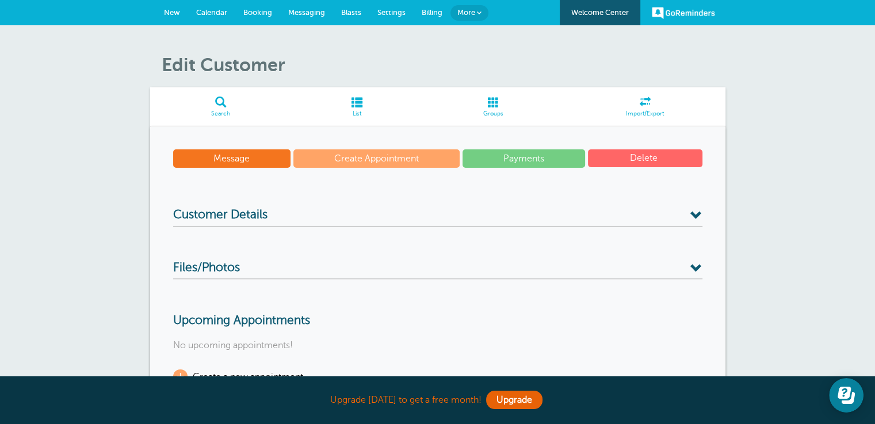
click at [344, 7] on link "Blasts" at bounding box center [351, 12] width 36 height 25
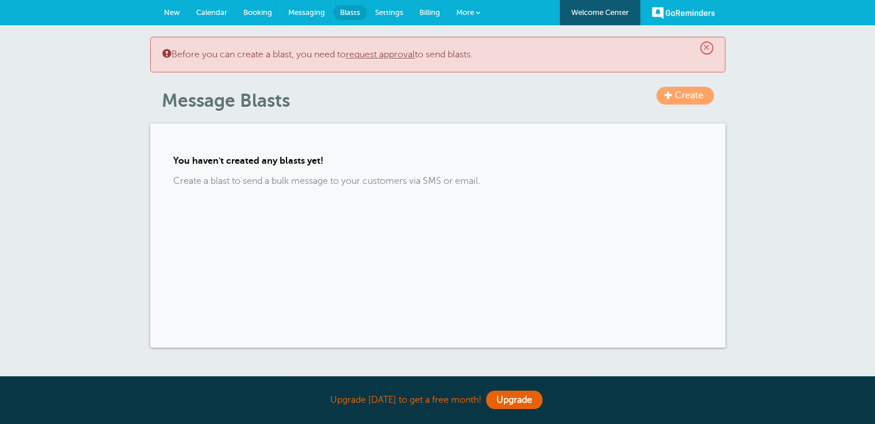
click at [312, 9] on span "Messaging" at bounding box center [306, 12] width 37 height 9
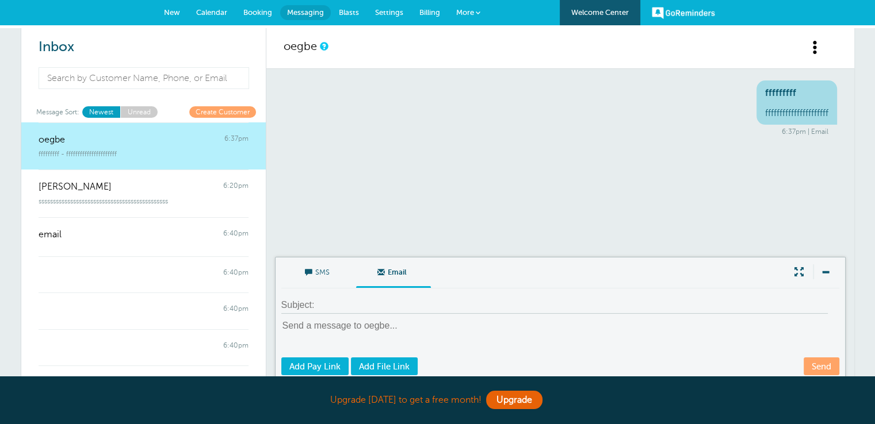
click at [347, 336] on textarea at bounding box center [561, 338] width 560 height 37
type textarea "sss"
click at [110, 111] on link "Newest" at bounding box center [101, 111] width 38 height 11
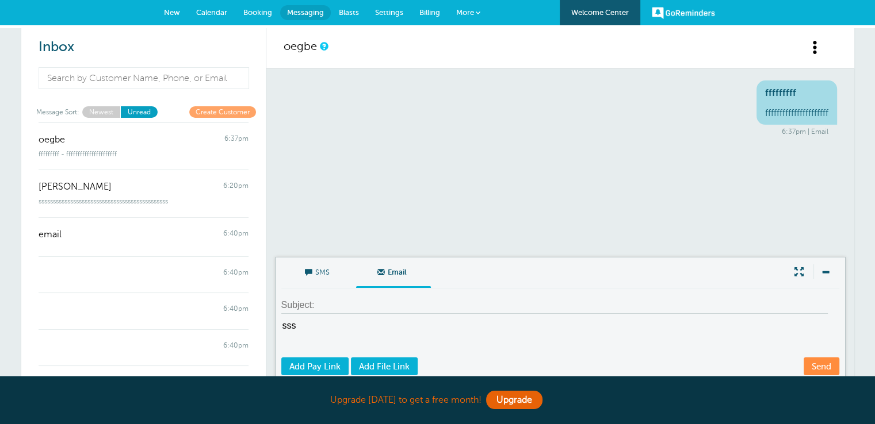
click at [208, 114] on link "Create Customer" at bounding box center [222, 111] width 67 height 11
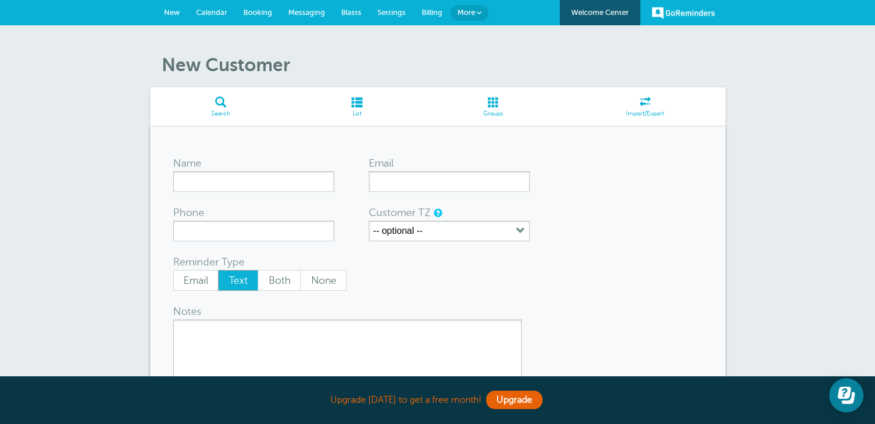
click at [652, 111] on span "Import/Export" at bounding box center [644, 113] width 149 height 7
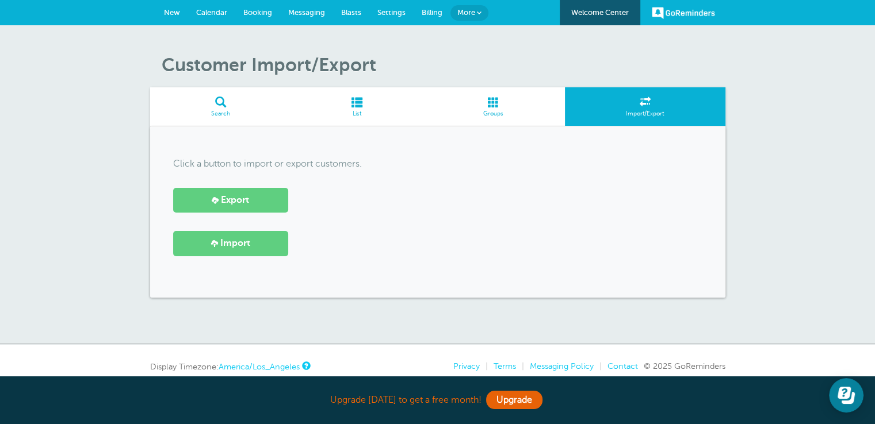
click at [389, 13] on span "Settings" at bounding box center [391, 12] width 28 height 9
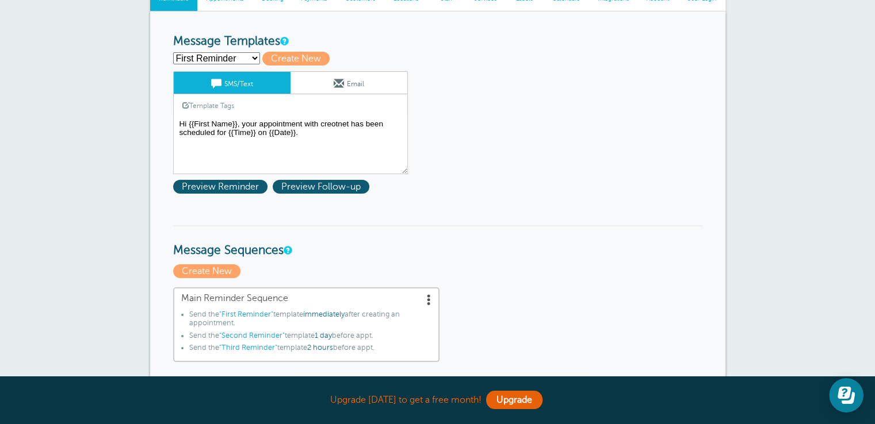
click at [347, 86] on link "Email" at bounding box center [348, 83] width 117 height 22
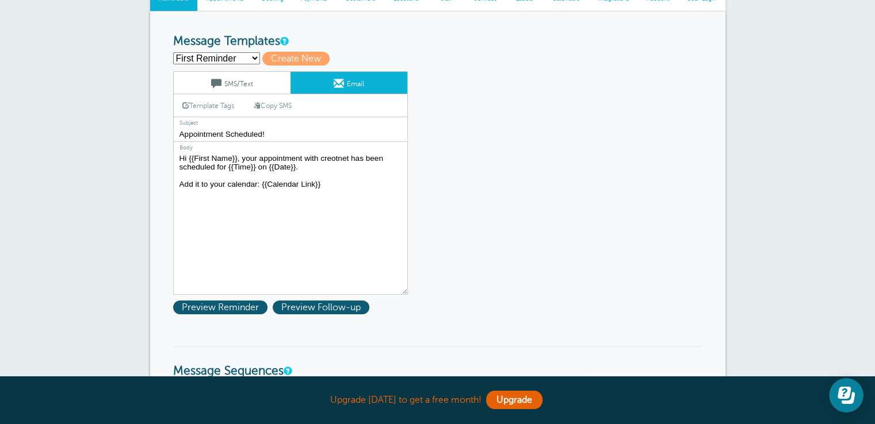
click at [250, 58] on select "First Reminder Second Reminder Third Reminder Create new..." at bounding box center [216, 58] width 87 height 12
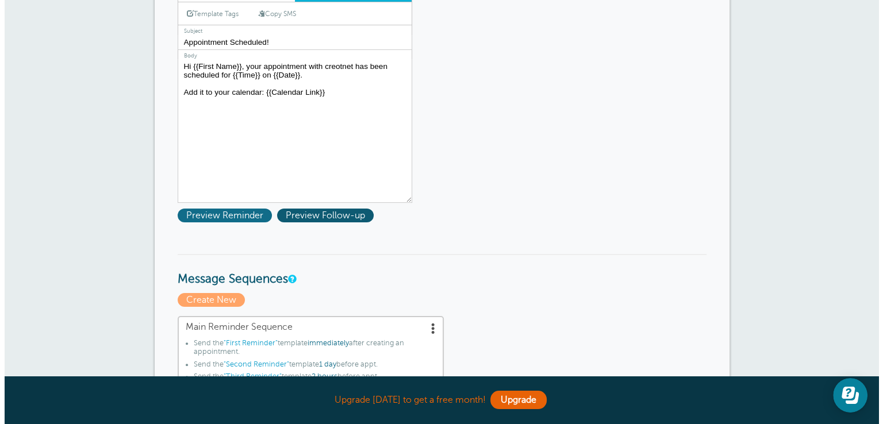
scroll to position [230, 0]
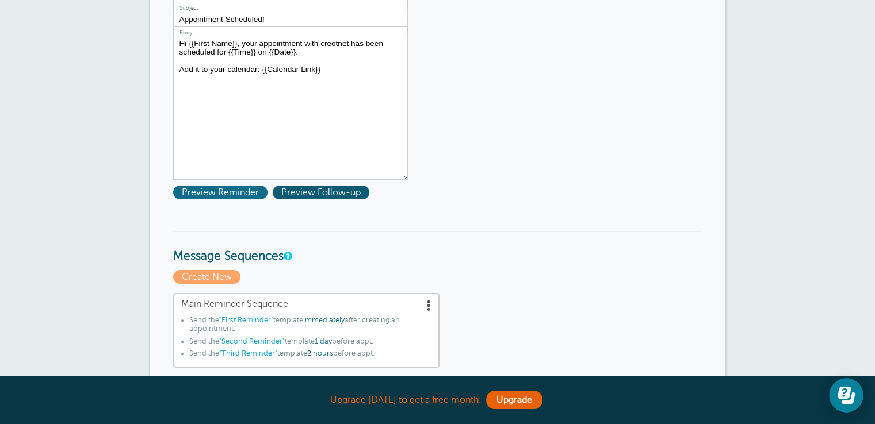
click at [220, 190] on span "Preview Reminder" at bounding box center [220, 193] width 94 height 14
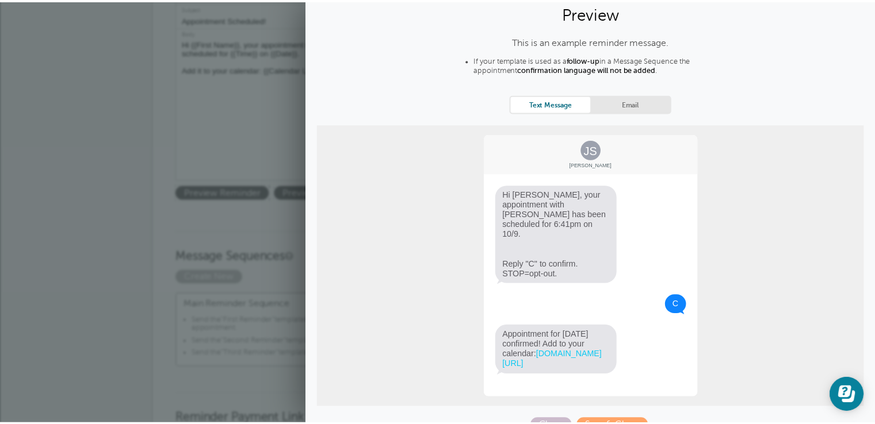
scroll to position [53, 0]
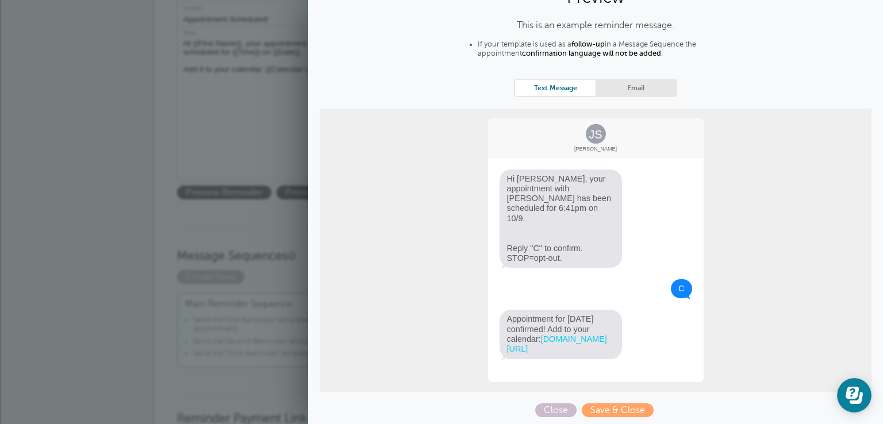
click at [237, 257] on h3 "Message Sequences" at bounding box center [441, 247] width 529 height 33
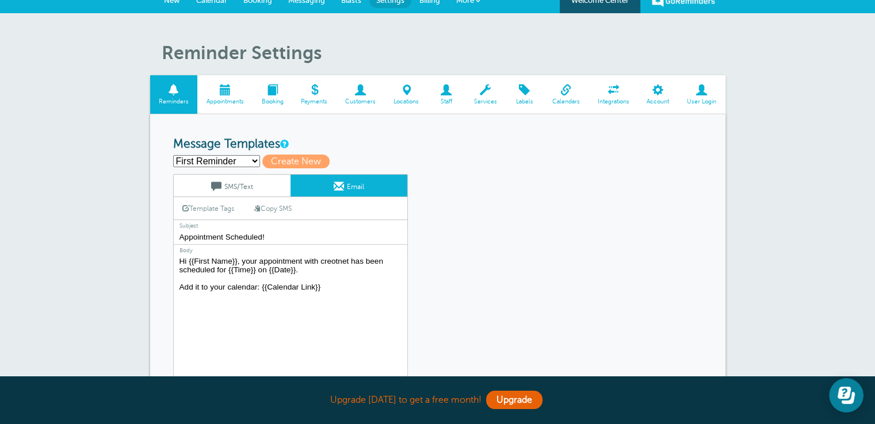
scroll to position [0, 0]
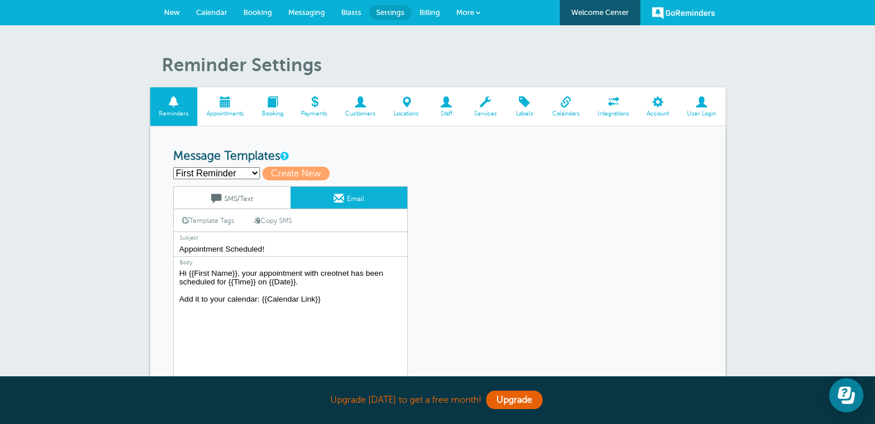
click at [566, 105] on span at bounding box center [565, 102] width 45 height 11
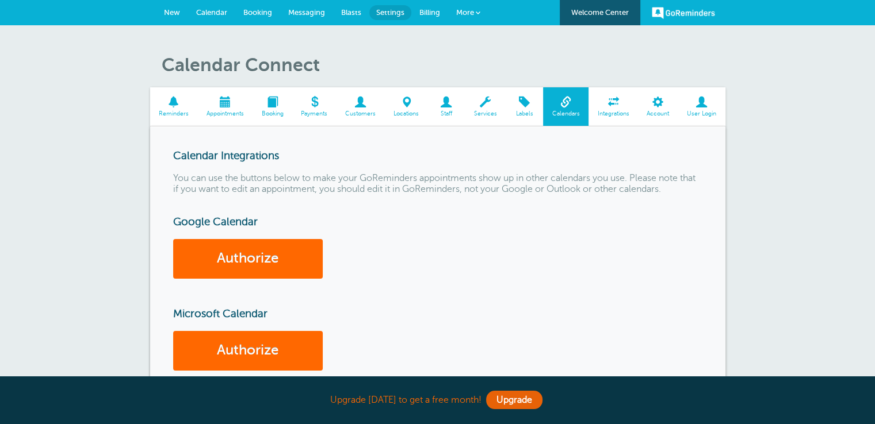
click at [363, 110] on span "Customers" at bounding box center [360, 113] width 37 height 7
